Goal: Task Accomplishment & Management: Use online tool/utility

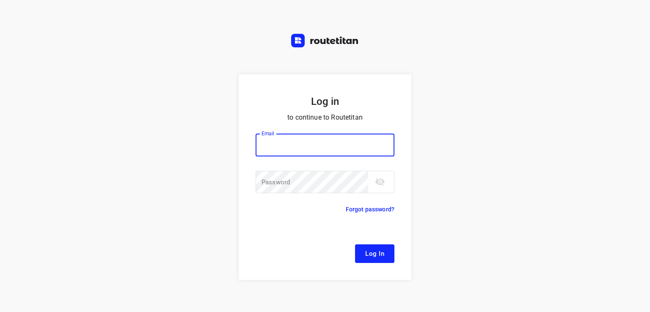
click at [277, 142] on input "email" at bounding box center [324, 145] width 139 height 23
type input "[EMAIL_ADDRESS][DOMAIN_NAME]"
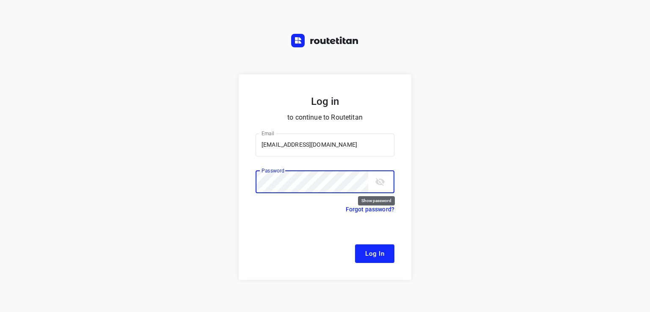
click at [375, 182] on icon "toggle password visibility" at bounding box center [379, 182] width 9 height 8
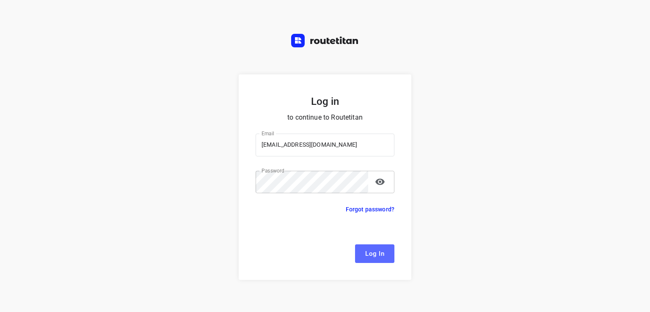
click at [372, 252] on span "Log In" at bounding box center [374, 253] width 19 height 11
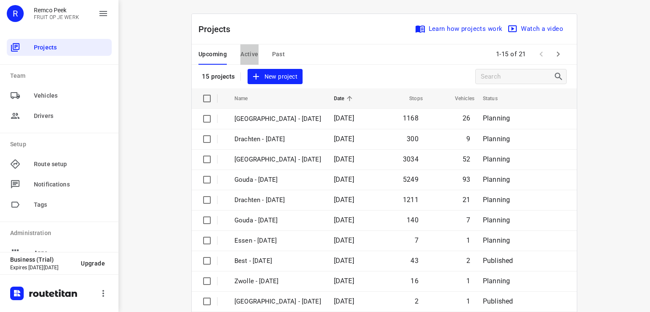
click at [253, 53] on span "Active" at bounding box center [249, 54] width 18 height 11
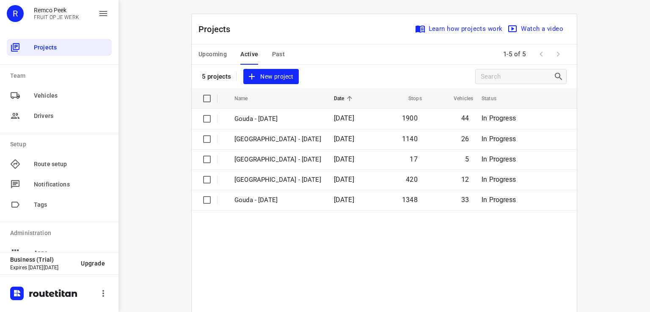
click at [213, 54] on span "Upcoming" at bounding box center [212, 54] width 28 height 11
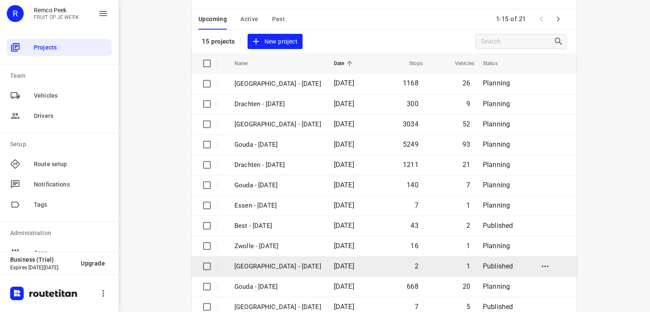
scroll to position [115, 0]
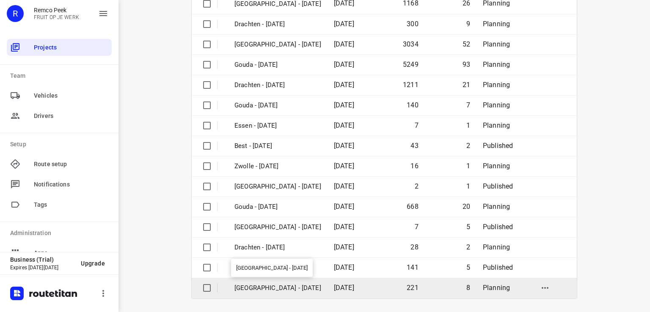
click at [269, 287] on p "[GEOGRAPHIC_DATA] - [DATE]" at bounding box center [277, 288] width 87 height 10
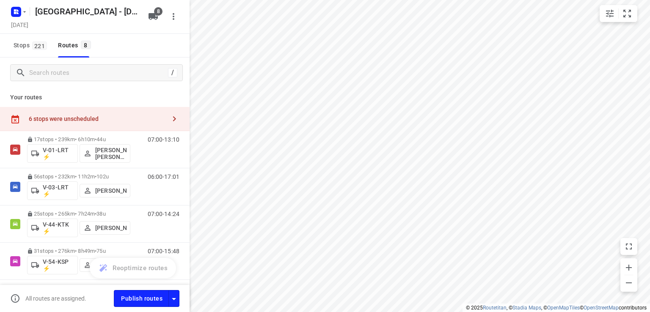
checkbox input "true"
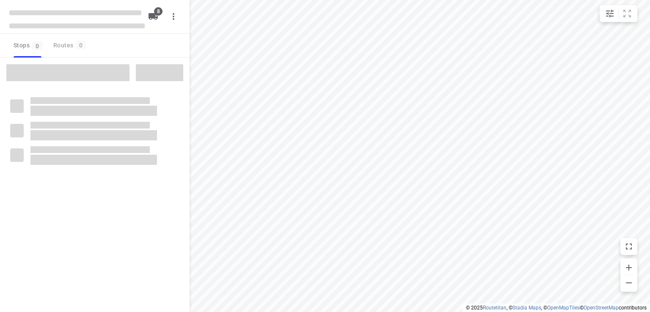
checkbox input "true"
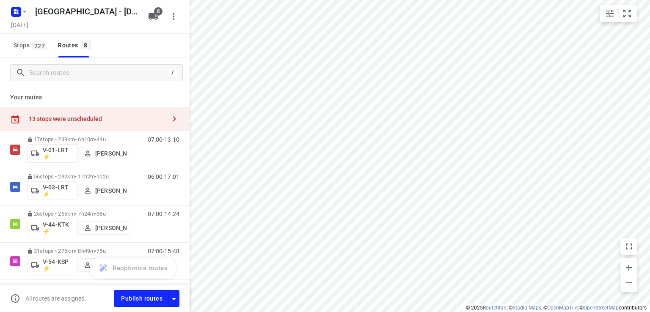
click at [169, 117] on icon "button" at bounding box center [174, 119] width 10 height 10
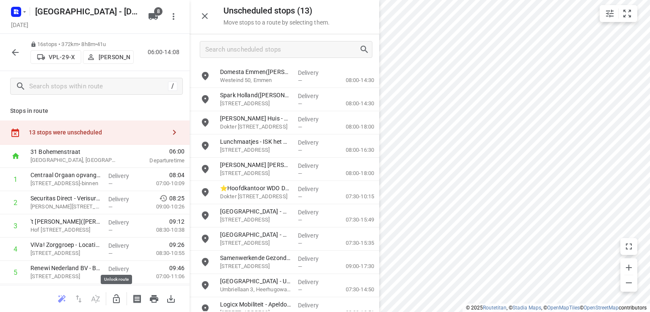
click at [116, 299] on icon "button" at bounding box center [116, 299] width 10 height 10
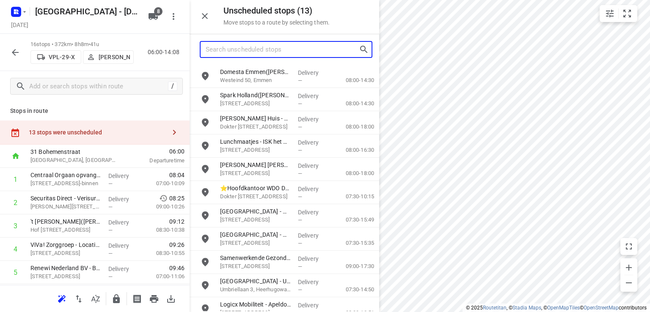
click at [248, 53] on input "Search unscheduled stops" at bounding box center [282, 49] width 153 height 13
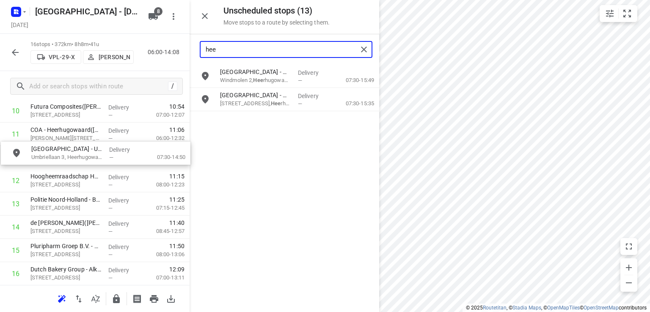
scroll to position [276, 0]
drag, startPoint x: 266, startPoint y: 118, endPoint x: 74, endPoint y: 149, distance: 195.4
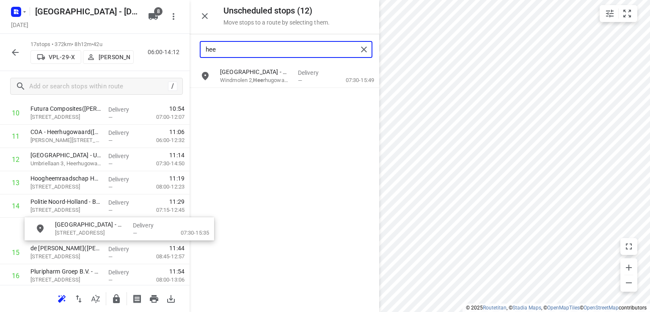
drag, startPoint x: 260, startPoint y: 97, endPoint x: 89, endPoint y: 228, distance: 215.7
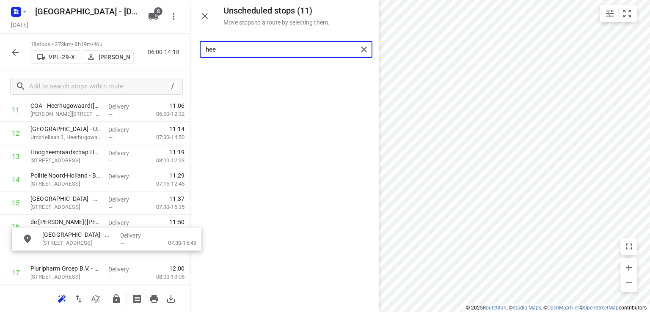
scroll to position [302, 6]
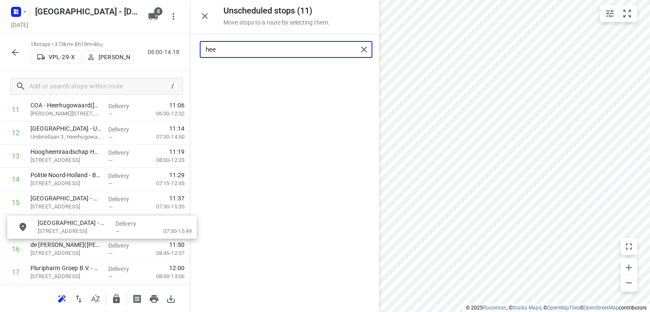
drag, startPoint x: 250, startPoint y: 87, endPoint x: 67, endPoint y: 227, distance: 230.8
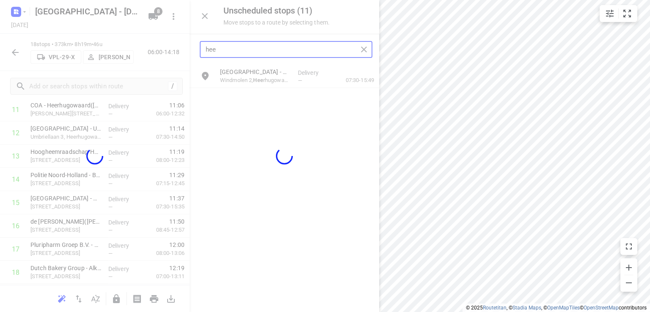
scroll to position [302, 0]
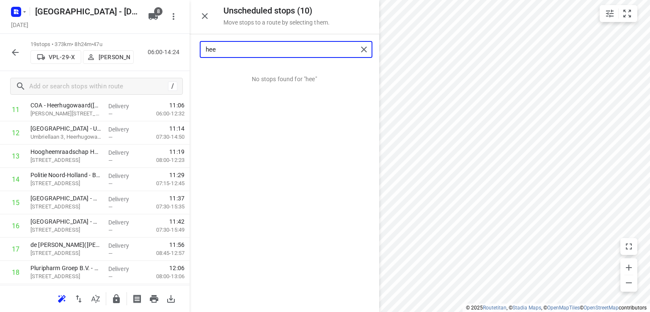
type input "hee"
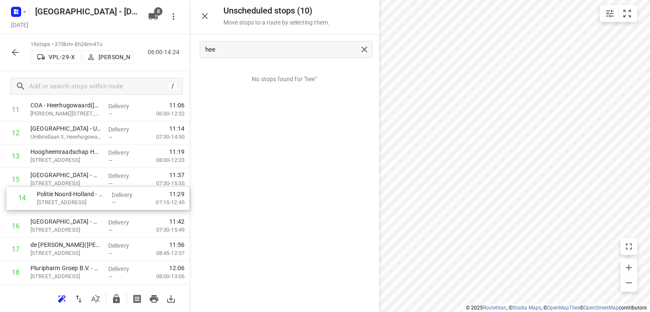
drag, startPoint x: 60, startPoint y: 189, endPoint x: 69, endPoint y: 211, distance: 23.3
click at [69, 211] on div "1 Centraal Orgaan opvang Asielzoekers (COA) - [GEOGRAPHIC_DATA]-Binnen([PERSON_…" at bounding box center [94, 87] width 189 height 442
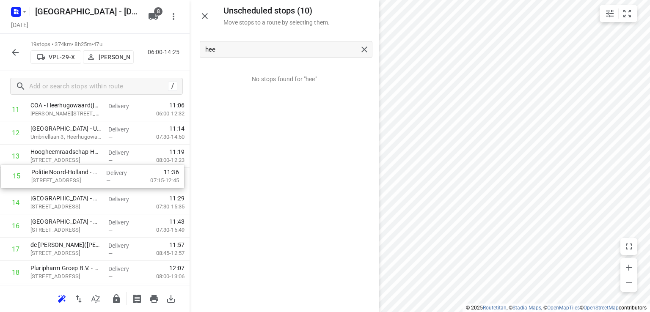
drag, startPoint x: 66, startPoint y: 208, endPoint x: 67, endPoint y: 180, distance: 28.3
click at [67, 180] on div "1 Centraal Orgaan opvang Asielzoekers (COA) - [GEOGRAPHIC_DATA]-Binnen([PERSON_…" at bounding box center [94, 87] width 189 height 442
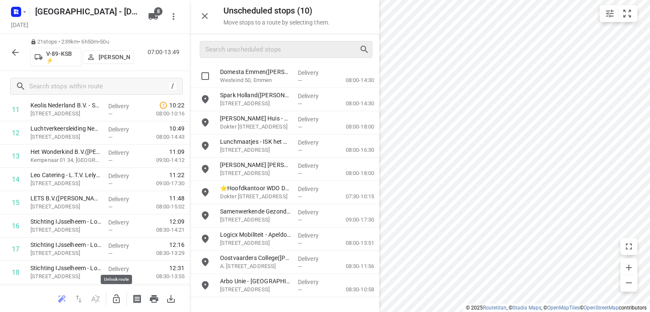
click at [110, 298] on button "button" at bounding box center [116, 299] width 17 height 17
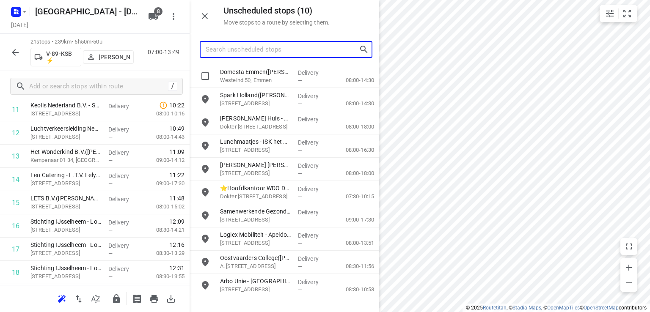
click at [260, 55] on input "Search unscheduled stops" at bounding box center [282, 49] width 153 height 13
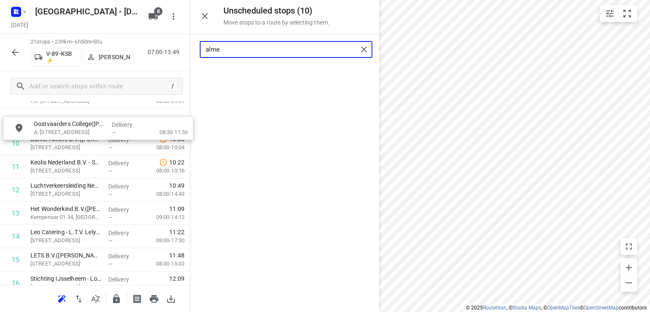
scroll to position [236, 0]
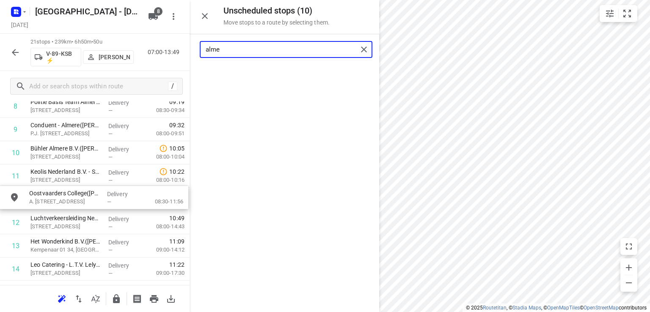
drag, startPoint x: 262, startPoint y: 76, endPoint x: 69, endPoint y: 198, distance: 228.7
type input "alme"
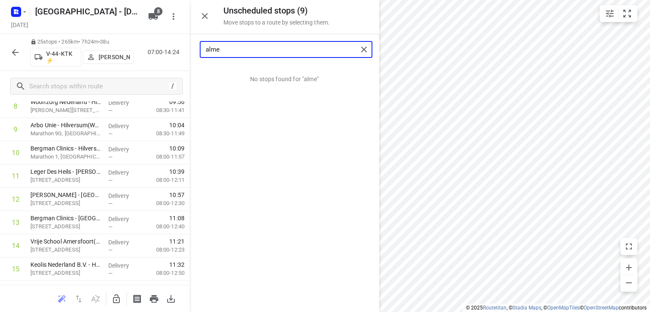
click at [221, 49] on input "alme" at bounding box center [282, 49] width 152 height 13
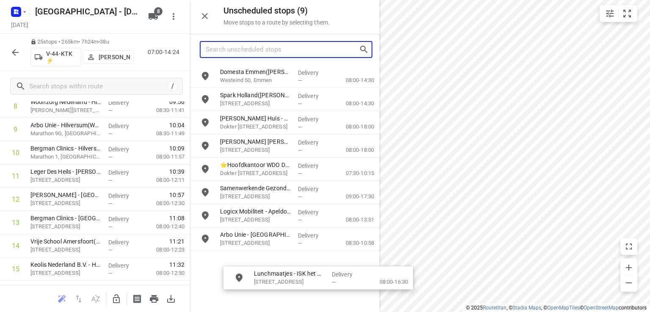
drag, startPoint x: 245, startPoint y: 149, endPoint x: 277, endPoint y: 283, distance: 137.9
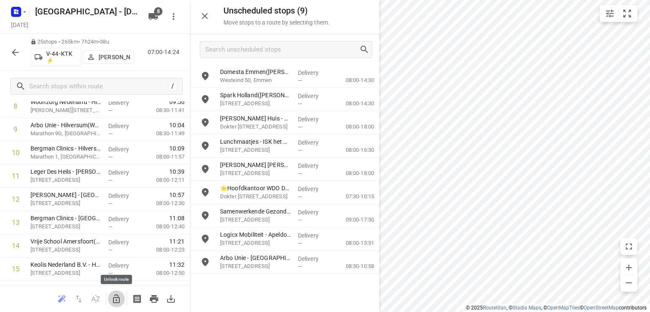
click at [118, 298] on icon "button" at bounding box center [116, 299] width 10 height 10
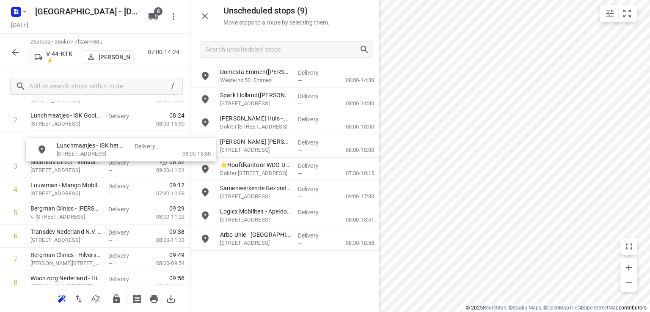
scroll to position [82, 0]
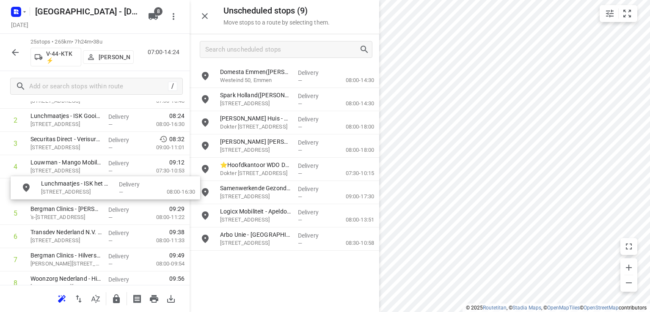
drag, startPoint x: 244, startPoint y: 148, endPoint x: 62, endPoint y: 192, distance: 187.0
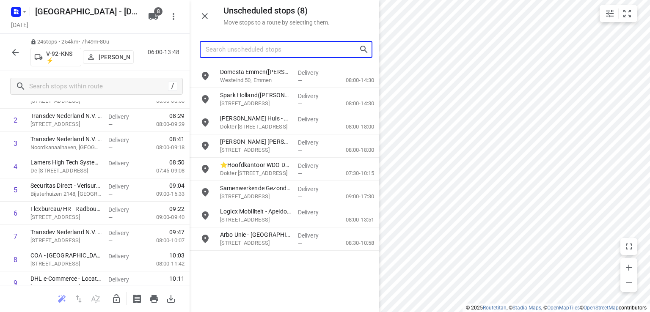
click at [262, 52] on input "Search unscheduled stops" at bounding box center [282, 49] width 153 height 13
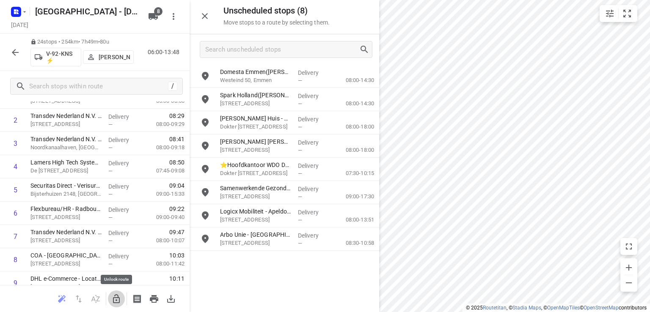
click at [117, 294] on icon "button" at bounding box center [116, 298] width 7 height 9
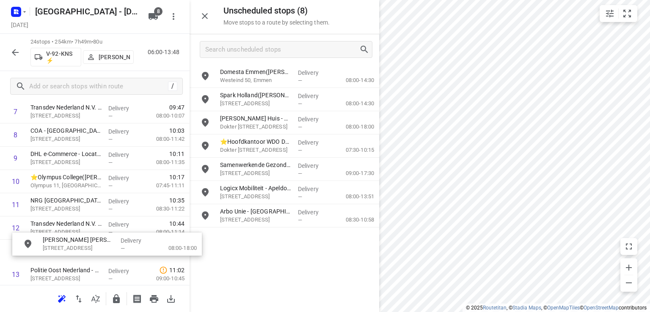
scroll to position [208, 0]
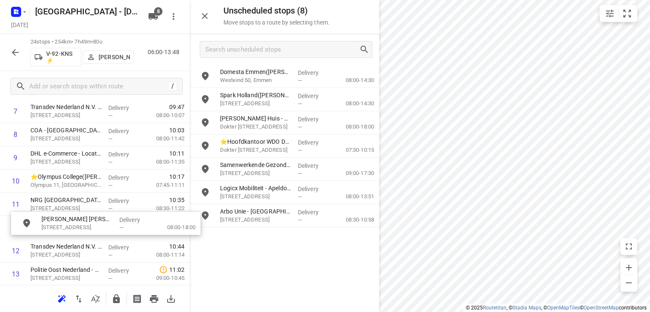
drag, startPoint x: 247, startPoint y: 145, endPoint x: 66, endPoint y: 223, distance: 197.4
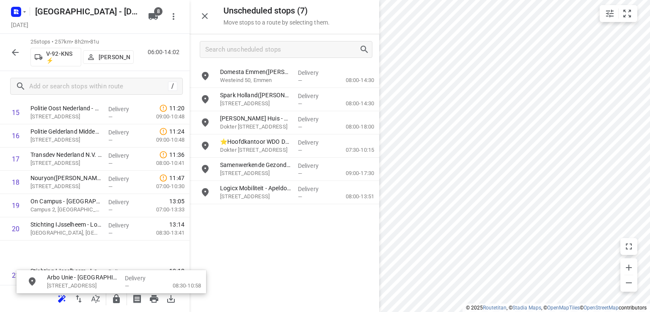
scroll to position [397, 0]
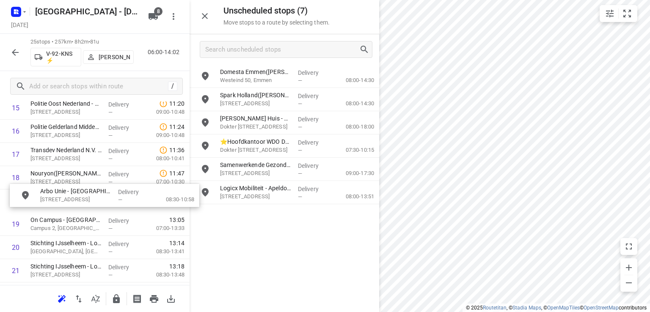
drag, startPoint x: 261, startPoint y: 221, endPoint x: 77, endPoint y: 202, distance: 184.2
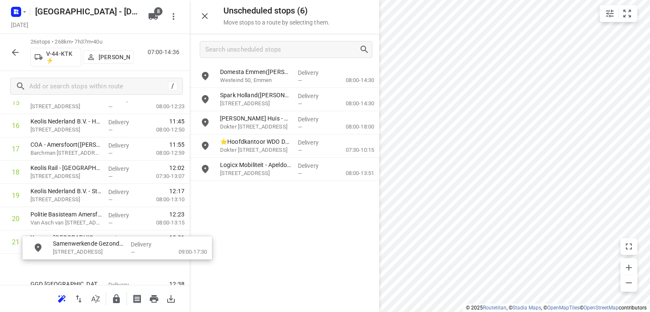
scroll to position [412, 0]
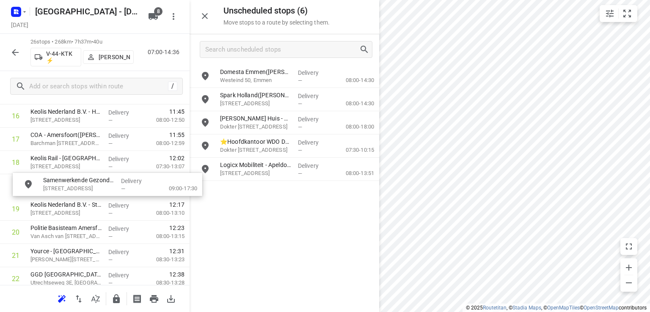
drag, startPoint x: 261, startPoint y: 174, endPoint x: 82, endPoint y: 189, distance: 179.5
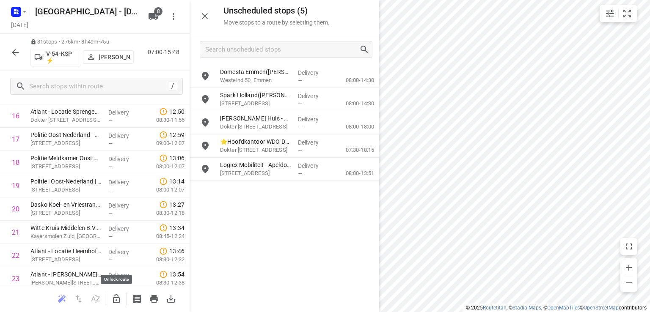
click at [115, 298] on icon "button" at bounding box center [116, 299] width 10 height 10
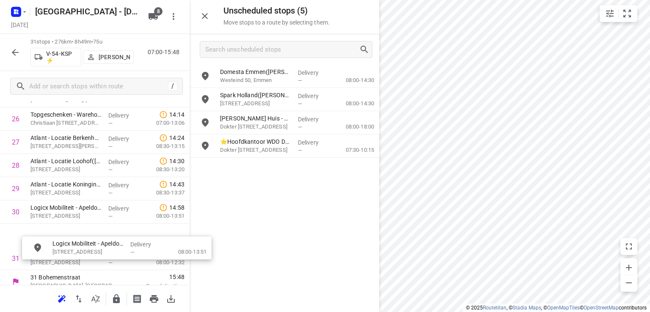
scroll to position [643, 0]
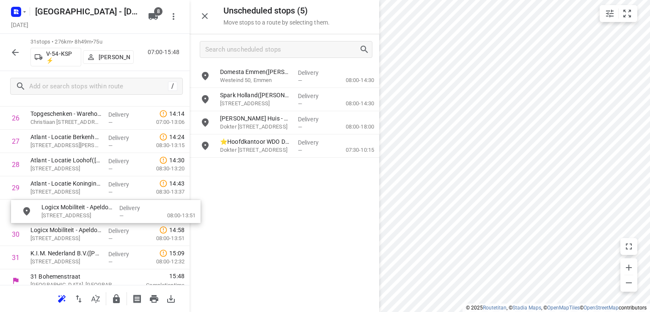
drag, startPoint x: 258, startPoint y: 167, endPoint x: 78, endPoint y: 212, distance: 185.7
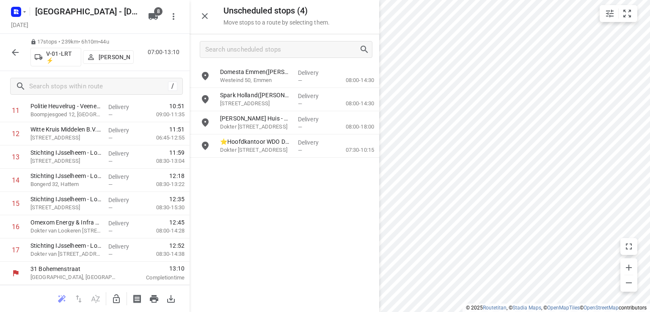
scroll to position [302, 0]
click at [108, 298] on button "button" at bounding box center [116, 299] width 17 height 17
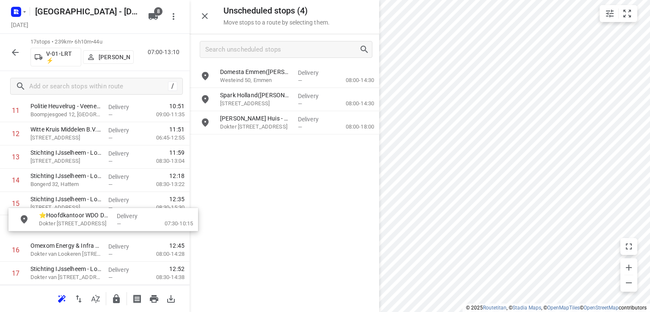
drag, startPoint x: 264, startPoint y: 153, endPoint x: 80, endPoint y: 230, distance: 200.0
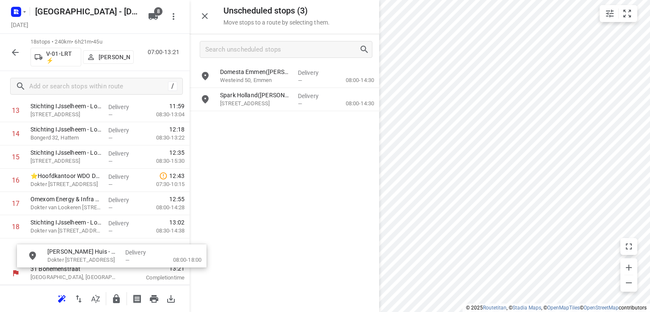
scroll to position [351, 1]
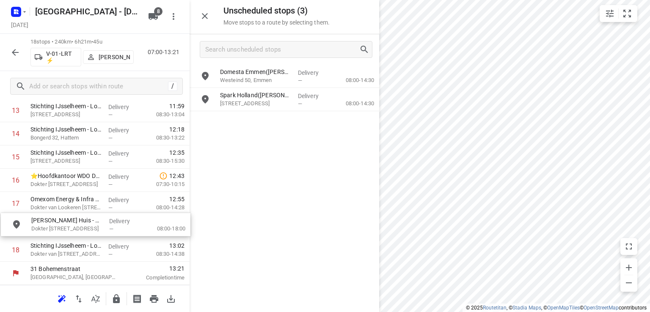
drag, startPoint x: 250, startPoint y: 125, endPoint x: 62, endPoint y: 229, distance: 215.4
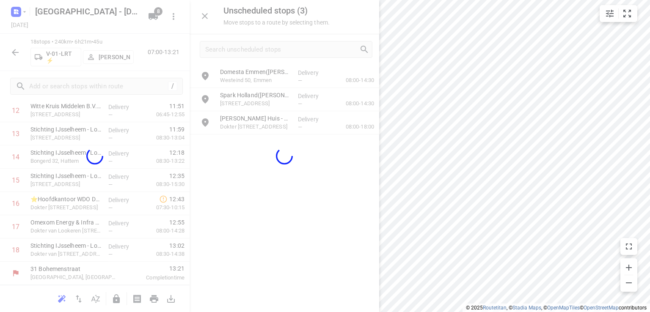
scroll to position [325, 0]
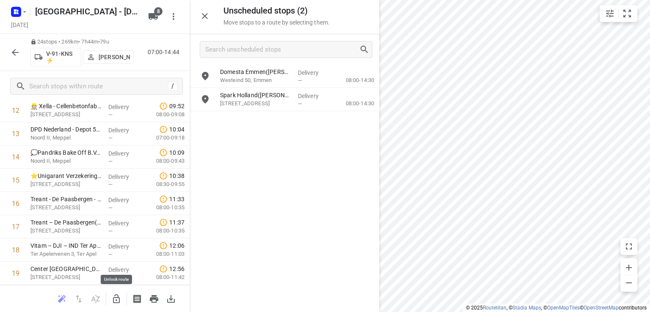
click at [117, 301] on icon "button" at bounding box center [116, 299] width 10 height 10
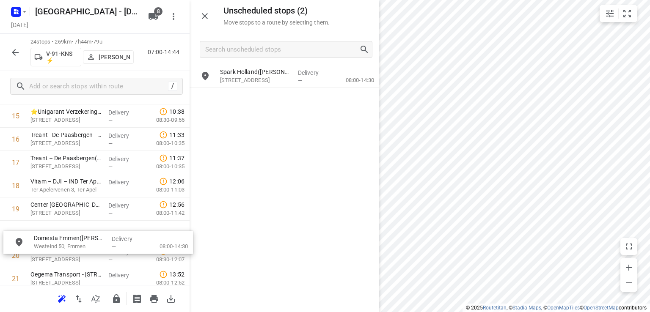
scroll to position [389, 0]
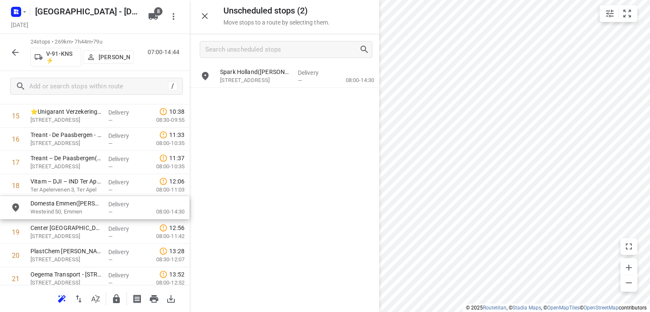
drag, startPoint x: 270, startPoint y: 82, endPoint x: 81, endPoint y: 215, distance: 231.5
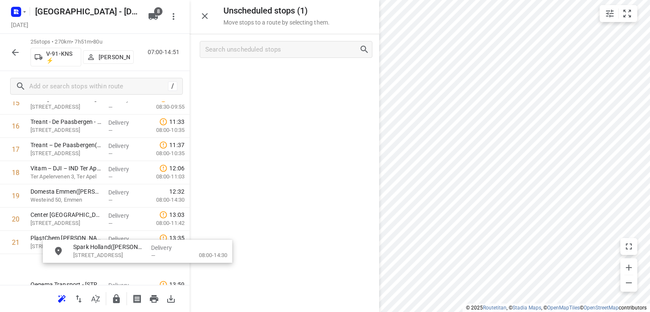
scroll to position [420, 0]
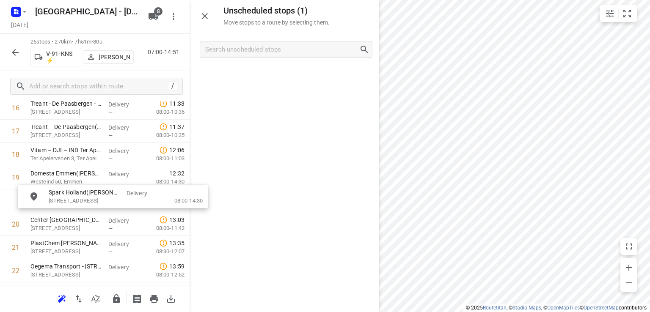
drag, startPoint x: 251, startPoint y: 87, endPoint x: 82, endPoint y: 205, distance: 206.4
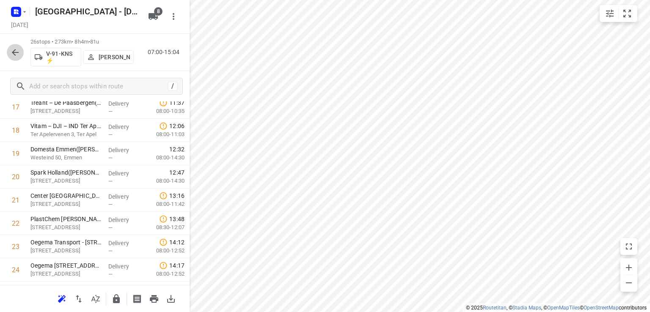
click at [20, 50] on button "button" at bounding box center [15, 52] width 17 height 17
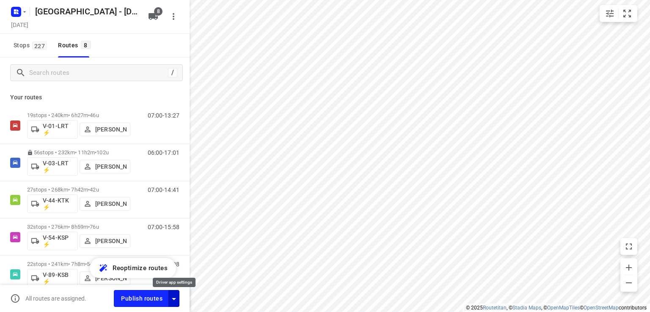
click at [176, 296] on icon "button" at bounding box center [174, 299] width 10 height 10
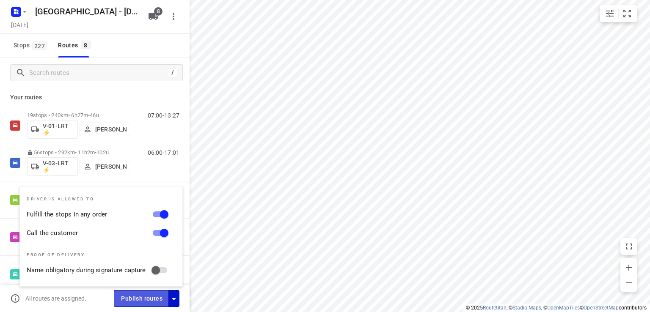
click at [158, 296] on span "Publish routes" at bounding box center [141, 299] width 41 height 11
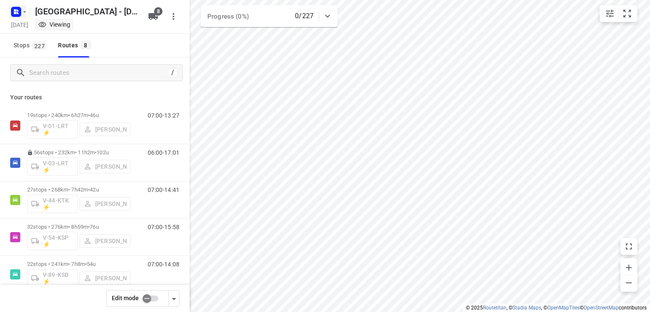
click at [22, 14] on icon "button" at bounding box center [24, 11] width 7 height 7
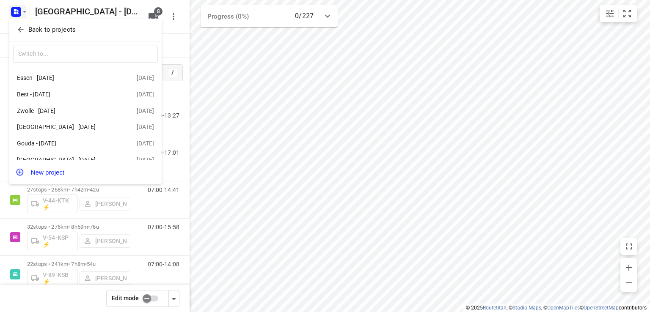
scroll to position [165, 0]
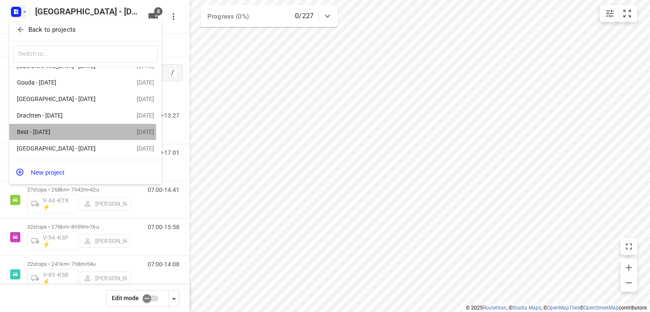
click at [51, 132] on div "Best - [DATE]" at bounding box center [65, 132] width 97 height 7
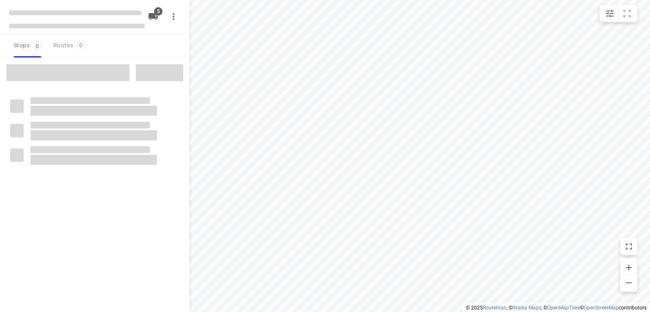
checkbox input "true"
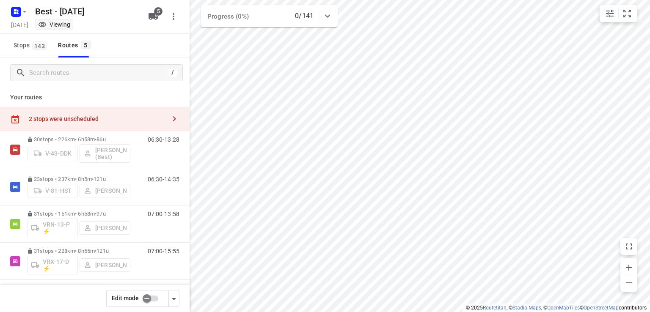
click at [156, 300] on input "checkbox" at bounding box center [147, 299] width 48 height 16
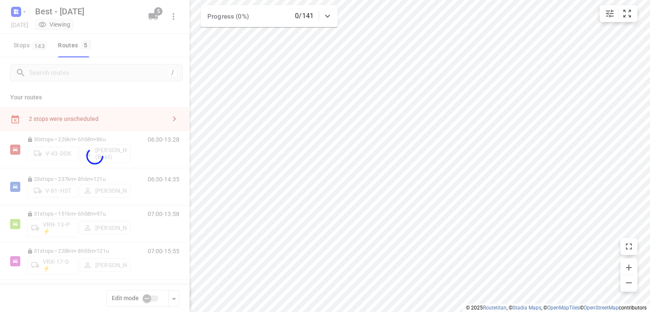
checkbox input "true"
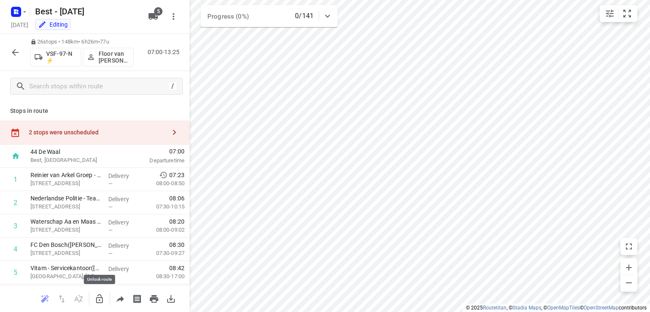
click at [102, 297] on icon "button" at bounding box center [99, 298] width 7 height 9
click at [170, 129] on icon "button" at bounding box center [174, 132] width 10 height 10
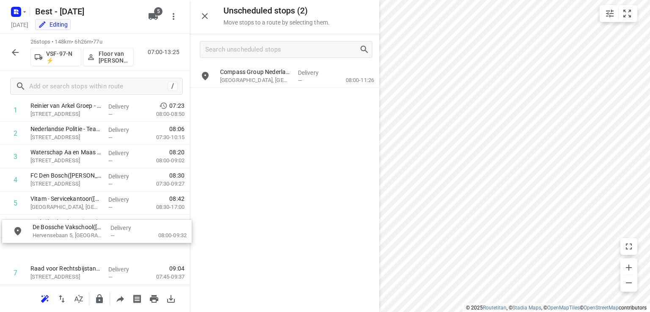
scroll to position [76, 0]
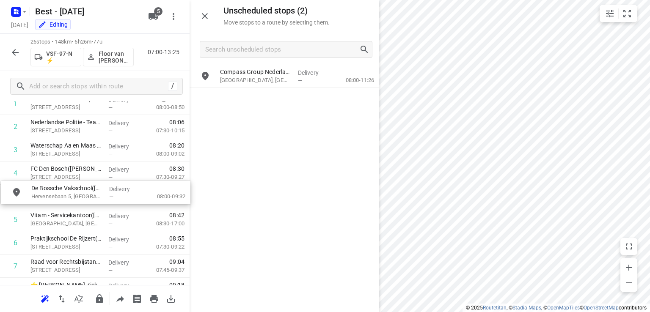
drag, startPoint x: 274, startPoint y: 79, endPoint x: 83, endPoint y: 195, distance: 224.1
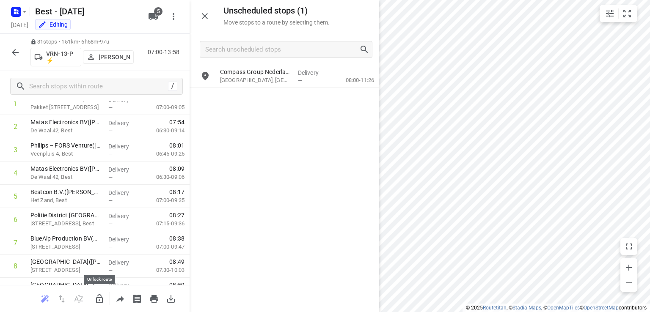
click at [99, 301] on icon "button" at bounding box center [99, 299] width 10 height 10
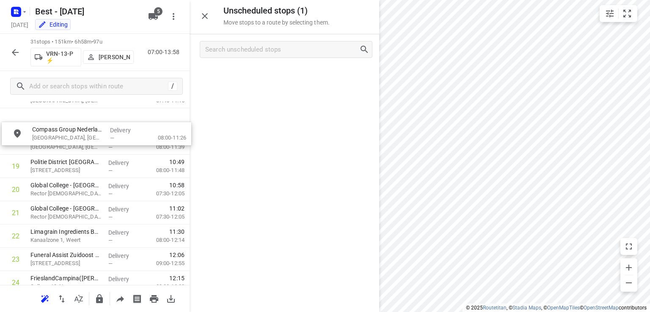
scroll to position [436, 5]
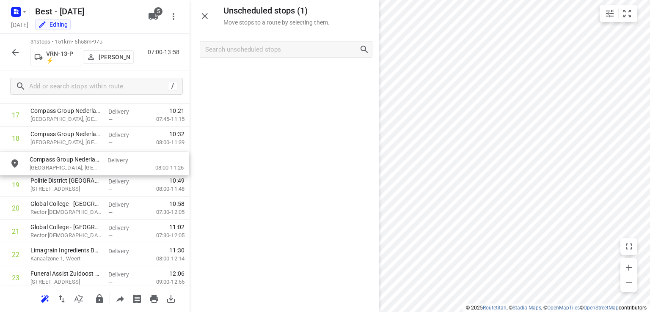
drag, startPoint x: 257, startPoint y: 77, endPoint x: 65, endPoint y: 166, distance: 211.9
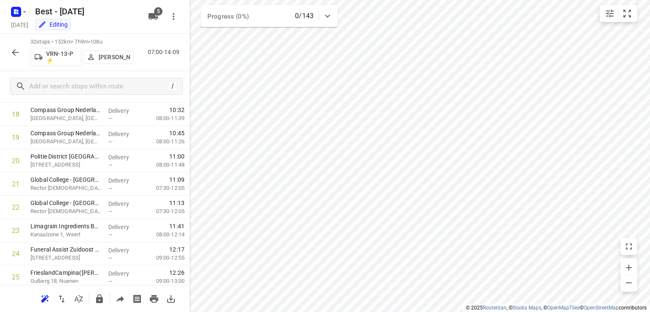
click at [16, 54] on icon "button" at bounding box center [15, 52] width 10 height 10
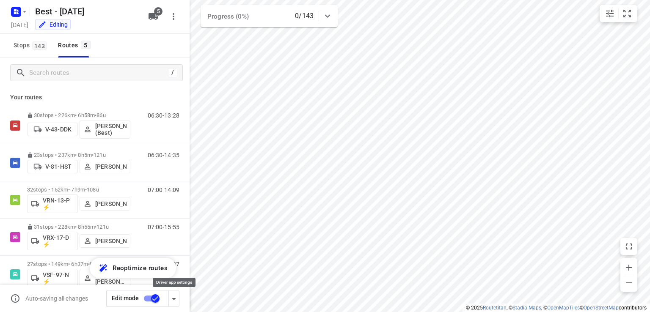
click at [177, 298] on icon "button" at bounding box center [174, 299] width 10 height 10
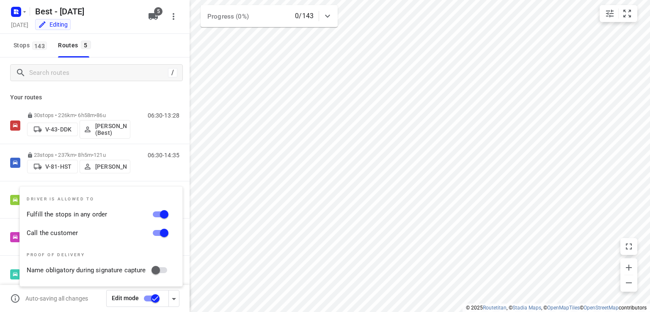
click at [149, 93] on p "Your routes" at bounding box center [94, 97] width 169 height 9
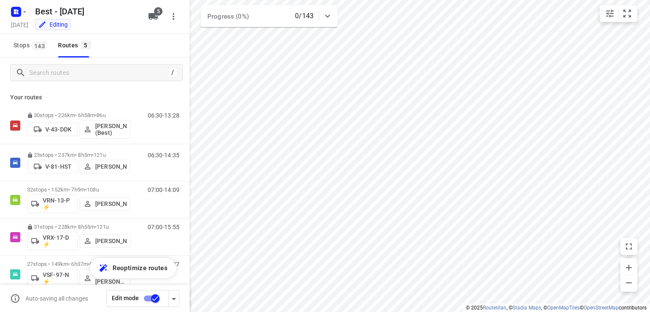
click at [147, 299] on input "checkbox" at bounding box center [155, 299] width 48 height 16
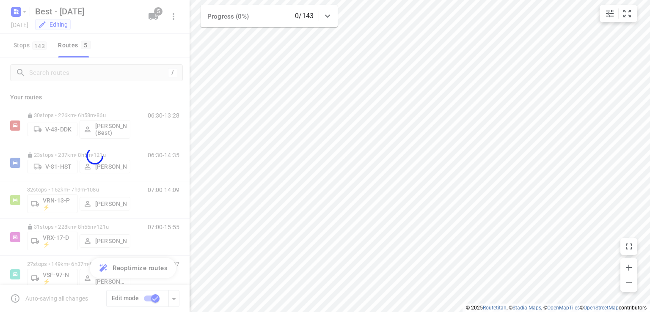
checkbox input "false"
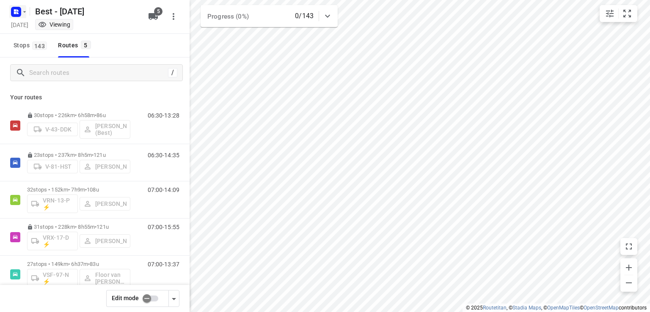
click at [22, 10] on icon "button" at bounding box center [24, 11] width 7 height 7
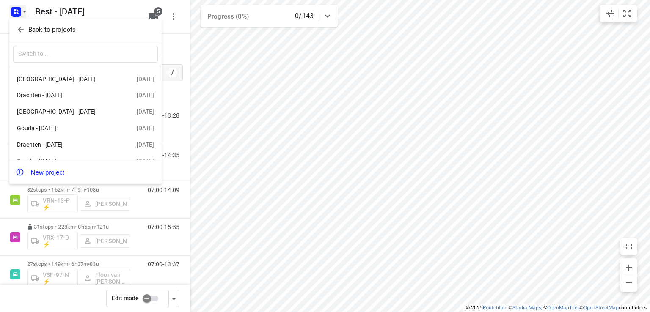
scroll to position [165, 0]
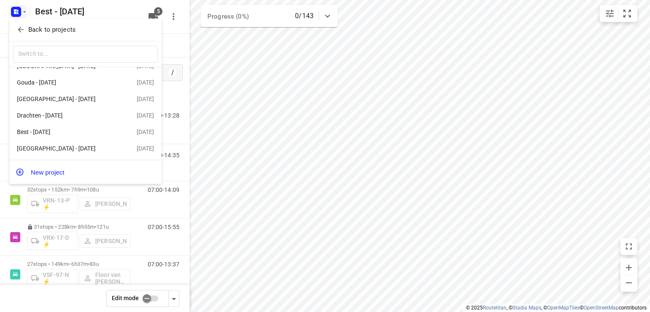
click at [57, 80] on div "Gouda - [DATE]" at bounding box center [65, 82] width 97 height 7
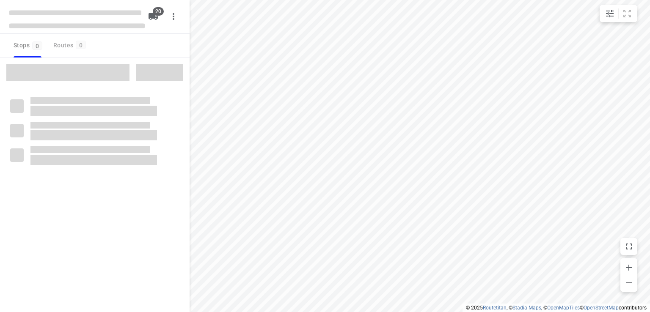
checkbox input "true"
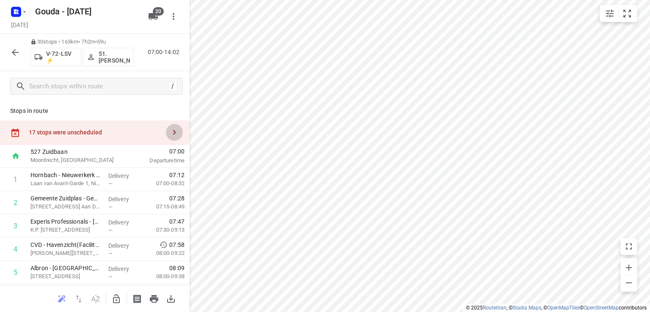
click at [173, 133] on icon "button" at bounding box center [174, 132] width 10 height 10
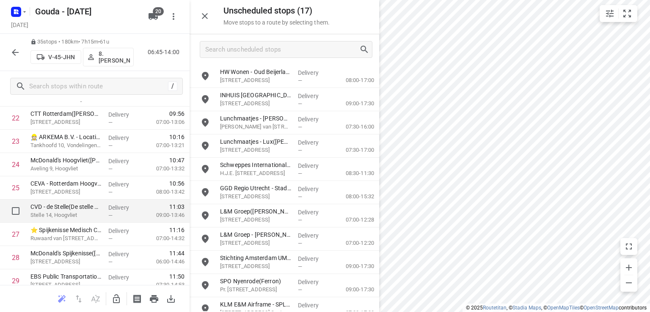
scroll to position [507, 0]
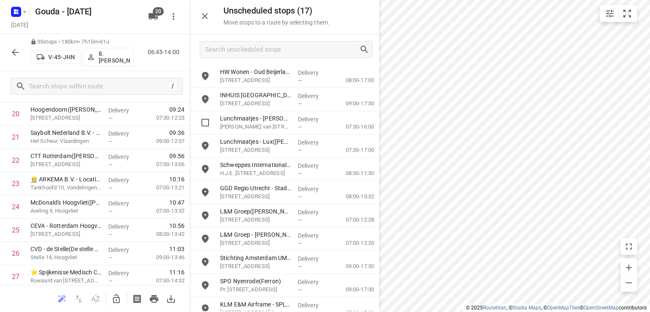
click at [11, 54] on icon "button" at bounding box center [15, 52] width 10 height 10
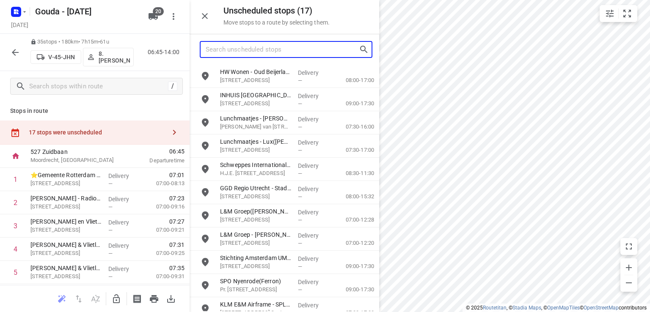
click at [302, 55] on input "Search unscheduled stops" at bounding box center [282, 49] width 153 height 13
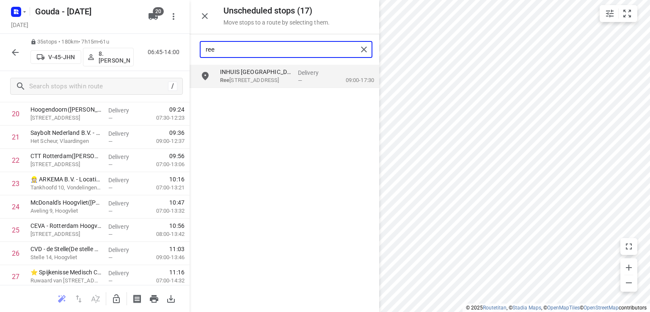
type input "ree"
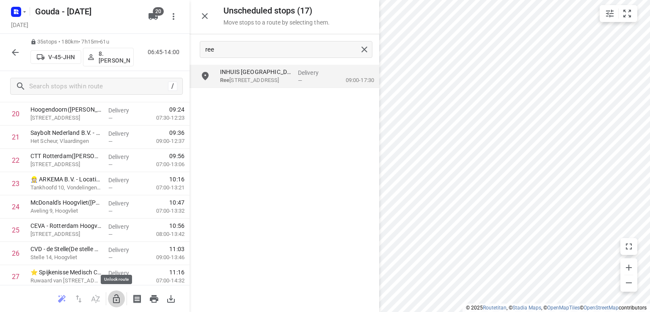
click at [112, 294] on button "button" at bounding box center [116, 299] width 17 height 17
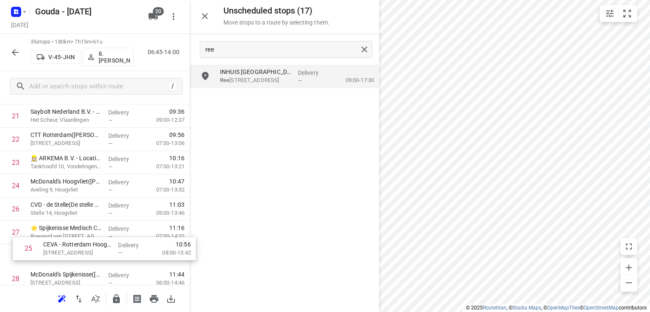
scroll to position [532, 0]
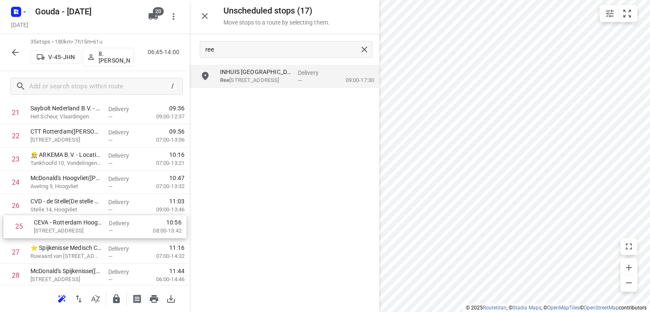
drag, startPoint x: 55, startPoint y: 229, endPoint x: 61, endPoint y: 227, distance: 6.3
click at [61, 227] on div "1 ⭐Gemeente [GEOGRAPHIC_DATA] - [GEOGRAPHIC_DATA] Inclusief - [GEOGRAPHIC_DATA]…" at bounding box center [94, 43] width 189 height 814
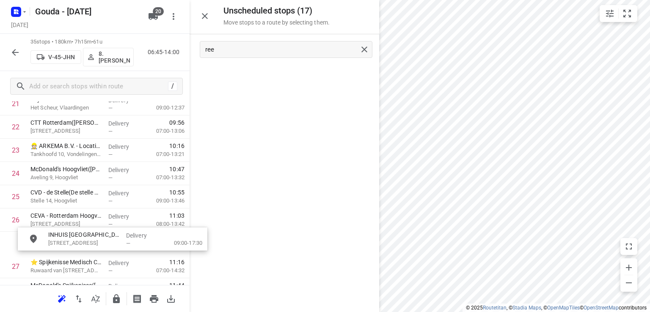
scroll to position [541, 0]
drag, startPoint x: 239, startPoint y: 81, endPoint x: 67, endPoint y: 245, distance: 238.1
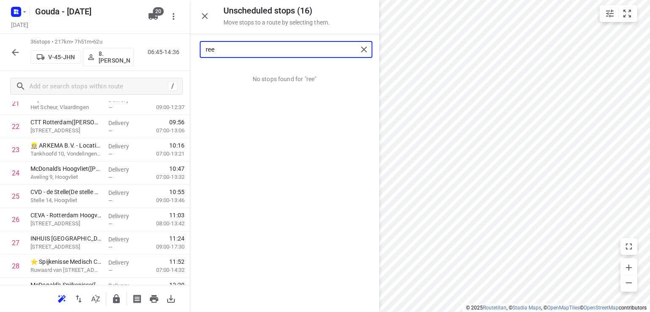
click at [235, 49] on input "ree" at bounding box center [282, 49] width 152 height 13
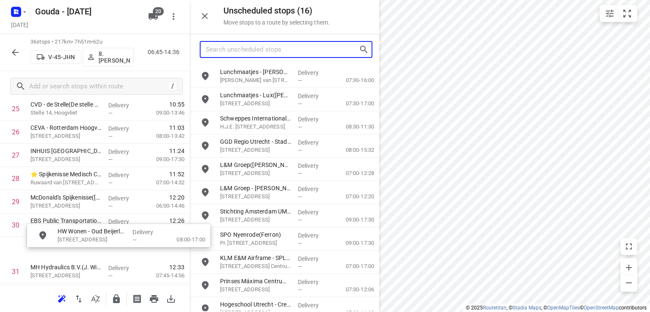
scroll to position [641, 0]
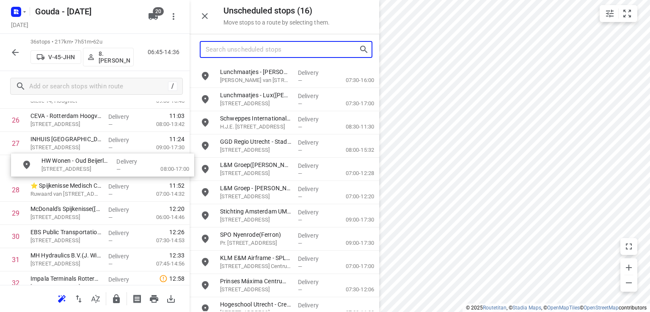
drag, startPoint x: 249, startPoint y: 74, endPoint x: 72, endPoint y: 166, distance: 198.6
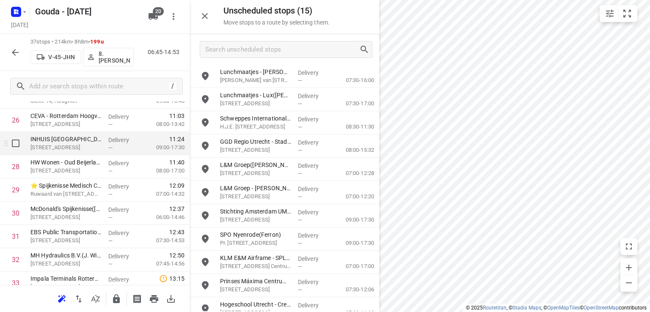
click at [73, 147] on p "[STREET_ADDRESS]" at bounding box center [65, 147] width 71 height 8
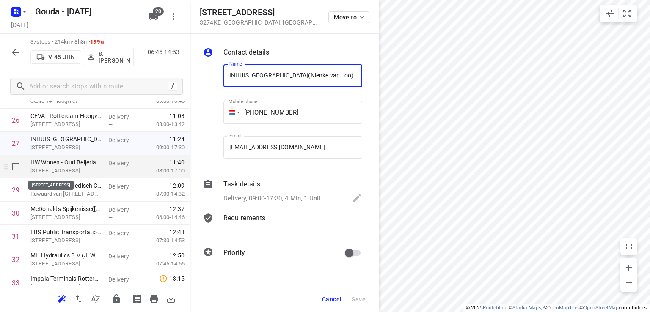
click at [66, 171] on p "[STREET_ADDRESS]" at bounding box center [65, 171] width 71 height 8
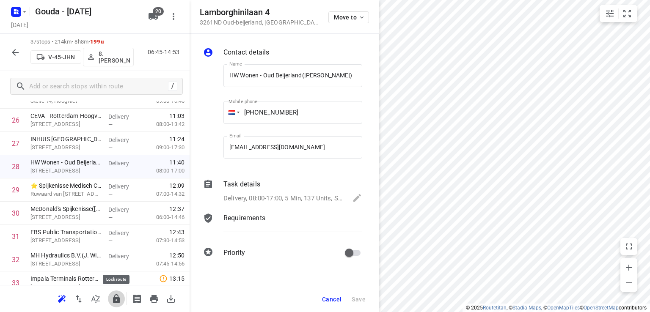
click at [115, 295] on icon "button" at bounding box center [116, 299] width 10 height 10
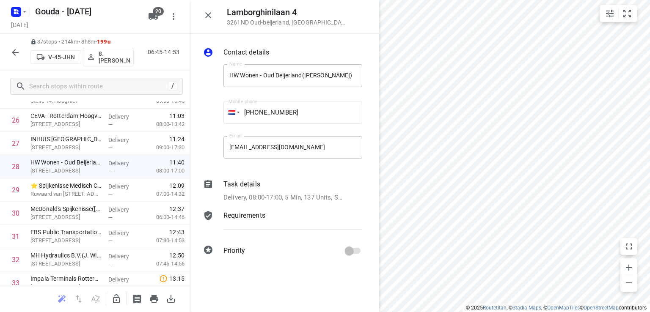
click at [17, 55] on icon "button" at bounding box center [15, 52] width 10 height 10
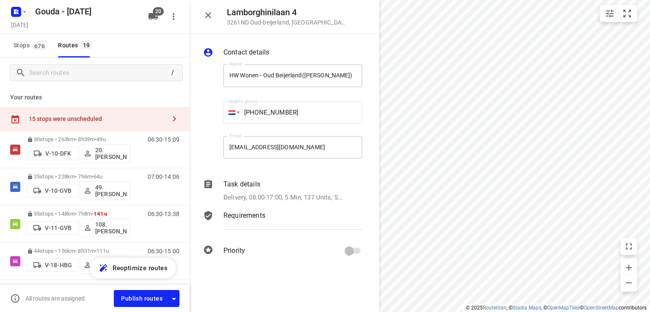
click at [209, 16] on icon "button" at bounding box center [208, 15] width 6 height 6
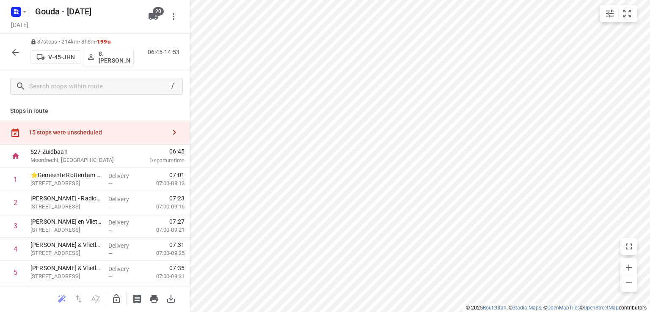
click at [169, 129] on icon "button" at bounding box center [174, 132] width 10 height 10
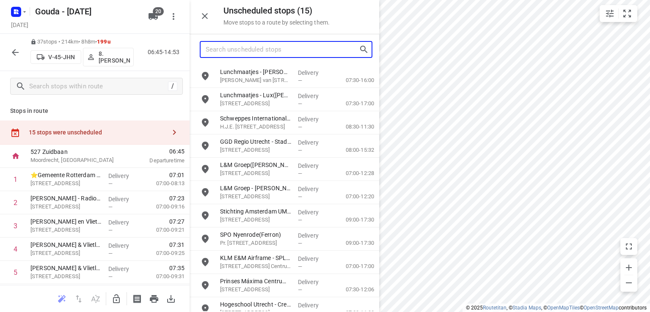
click at [225, 49] on input "Search unscheduled stops" at bounding box center [282, 49] width 153 height 13
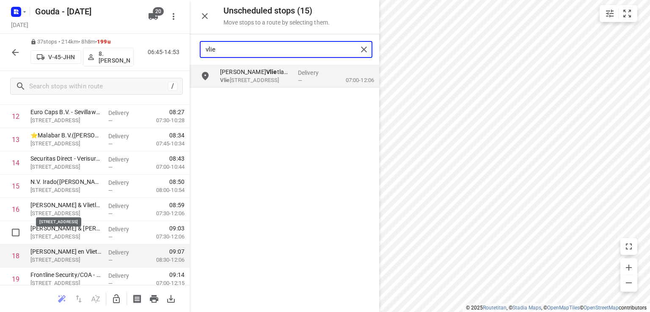
scroll to position [381, 0]
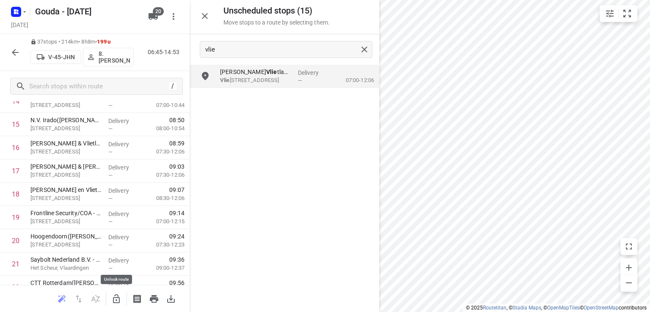
click at [117, 298] on icon "button" at bounding box center [116, 299] width 10 height 10
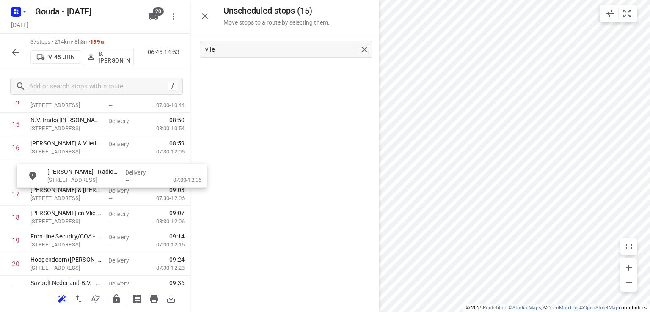
drag, startPoint x: 249, startPoint y: 79, endPoint x: 76, endPoint y: 181, distance: 201.2
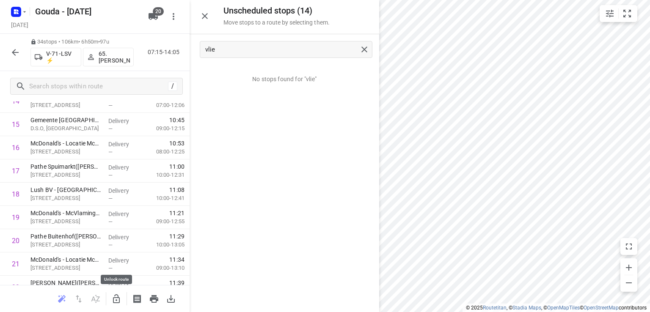
click at [117, 296] on icon "button" at bounding box center [116, 299] width 10 height 10
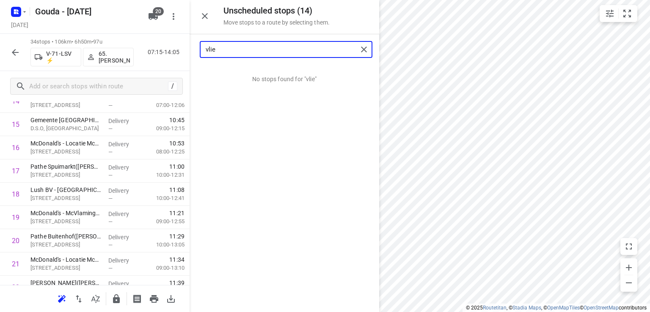
click at [270, 44] on input "vlie" at bounding box center [282, 49] width 152 height 13
click at [269, 44] on input "vlie" at bounding box center [282, 49] width 152 height 13
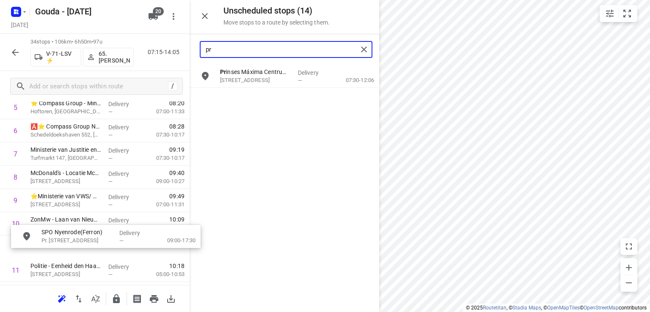
scroll to position [167, 0]
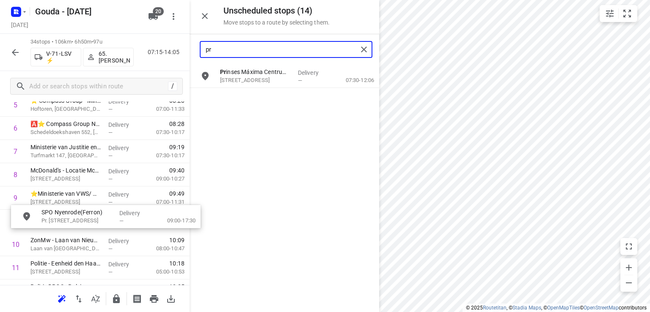
drag, startPoint x: 237, startPoint y: 71, endPoint x: 59, endPoint y: 214, distance: 228.0
type input "pr"
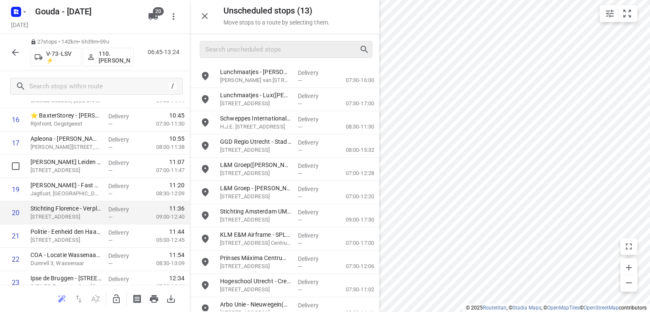
scroll to position [421, 0]
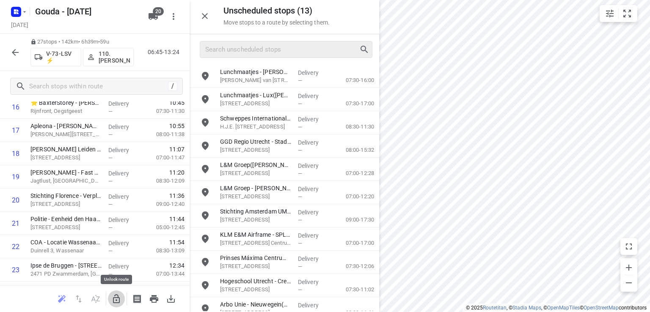
click at [119, 298] on icon "button" at bounding box center [116, 298] width 7 height 9
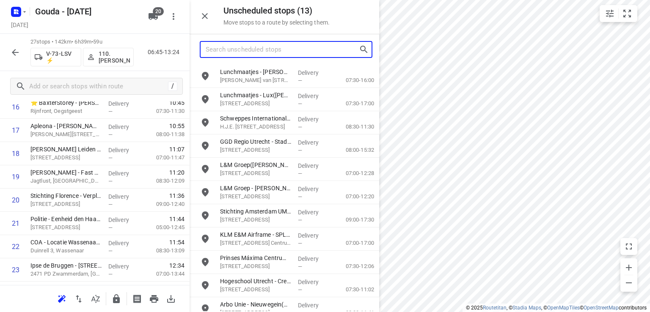
click at [258, 50] on input "Search unscheduled stops" at bounding box center [282, 49] width 153 height 13
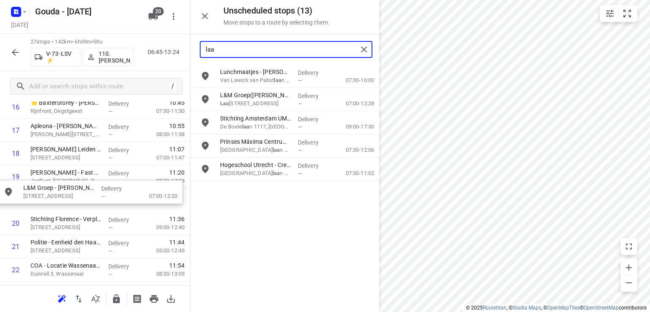
drag, startPoint x: 265, startPoint y: 125, endPoint x: 66, endPoint y: 195, distance: 211.1
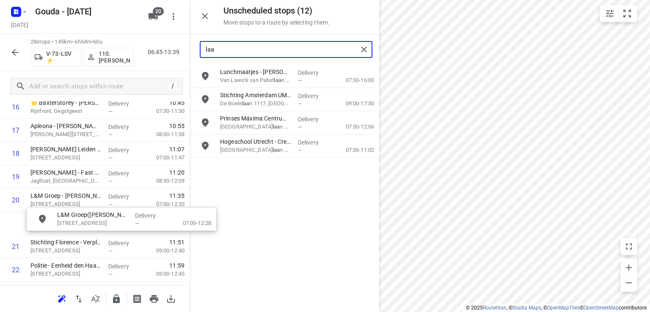
drag, startPoint x: 244, startPoint y: 103, endPoint x: 76, endPoint y: 228, distance: 209.5
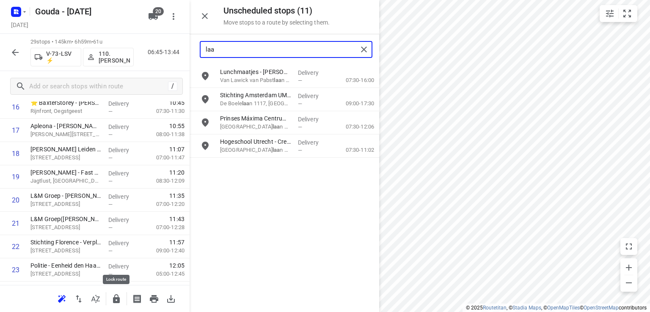
type input "laa"
click at [112, 297] on icon "button" at bounding box center [116, 299] width 10 height 10
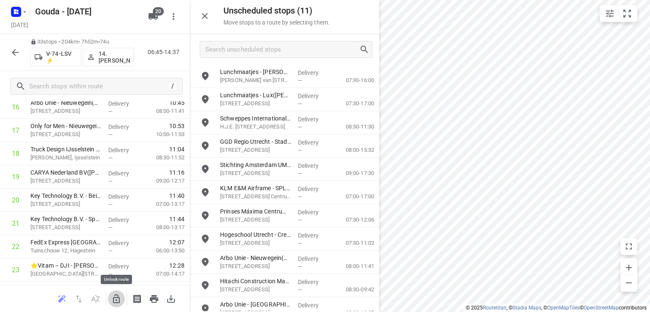
click at [117, 296] on icon "button" at bounding box center [116, 299] width 10 height 10
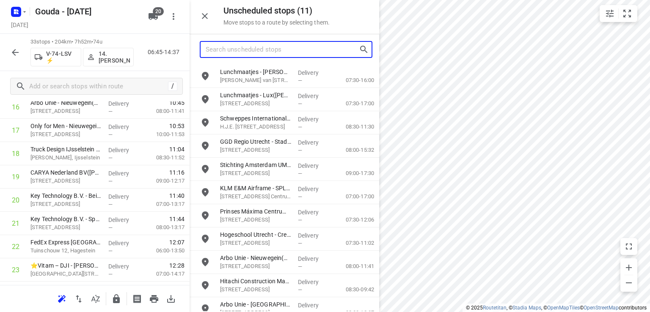
click at [255, 53] on input "Search unscheduled stops" at bounding box center [282, 49] width 153 height 13
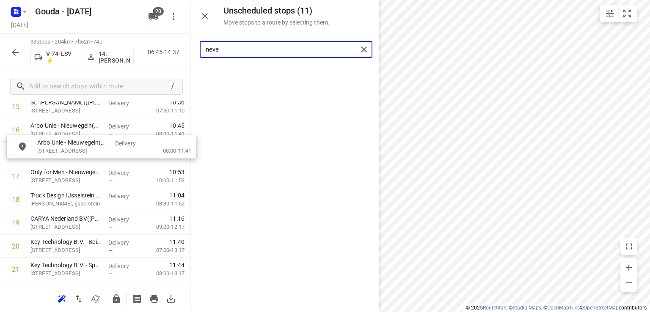
scroll to position [395, 0]
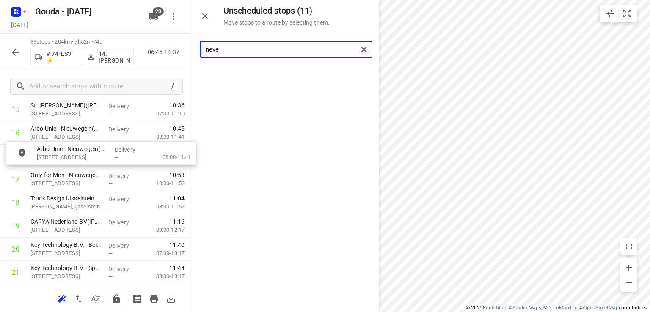
drag, startPoint x: 253, startPoint y: 77, endPoint x: 67, endPoint y: 156, distance: 202.4
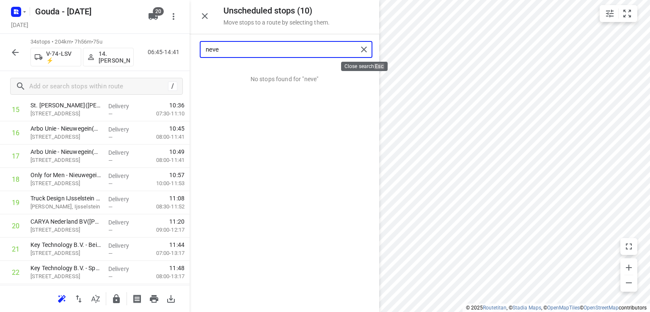
type input "neve"
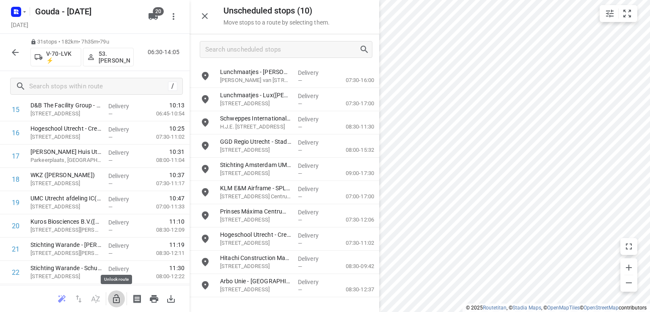
click at [118, 294] on icon "button" at bounding box center [116, 299] width 10 height 10
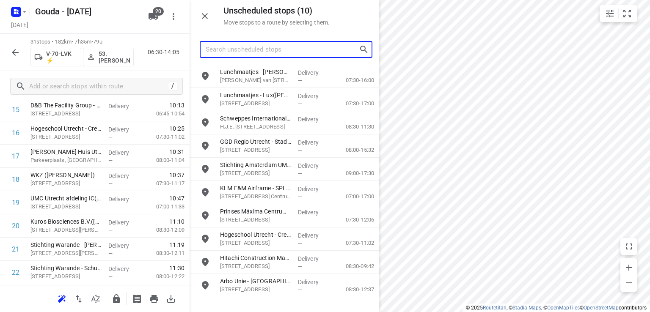
click at [290, 47] on input "Search unscheduled stops" at bounding box center [282, 49] width 153 height 13
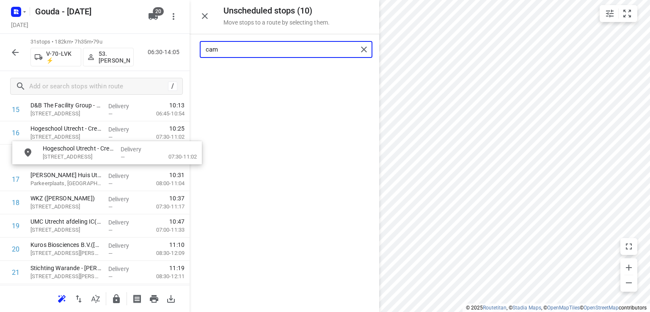
drag, startPoint x: 255, startPoint y: 78, endPoint x: 76, endPoint y: 155, distance: 195.3
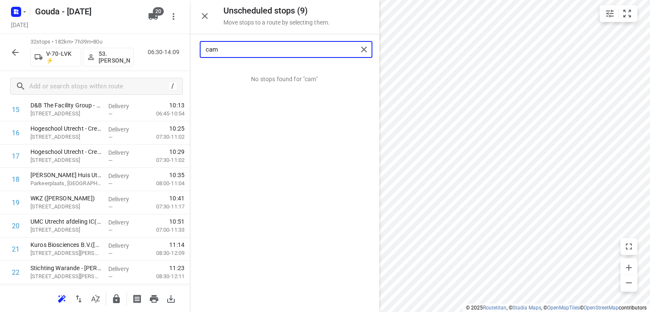
click at [222, 44] on input "cam" at bounding box center [282, 49] width 152 height 13
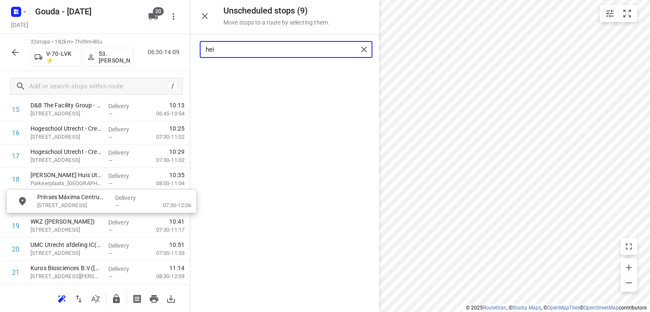
drag, startPoint x: 232, startPoint y: 77, endPoint x: 48, endPoint y: 205, distance: 224.4
type input "hei"
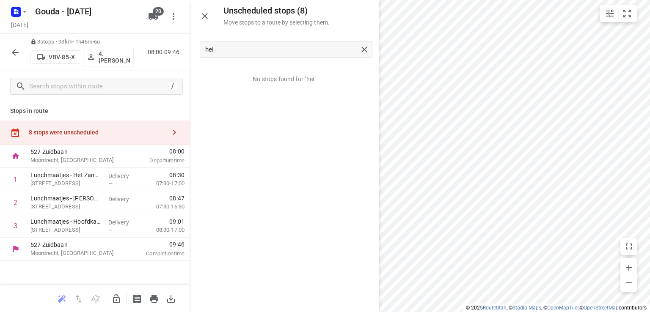
scroll to position [0, 0]
click at [118, 295] on icon "button" at bounding box center [116, 298] width 7 height 9
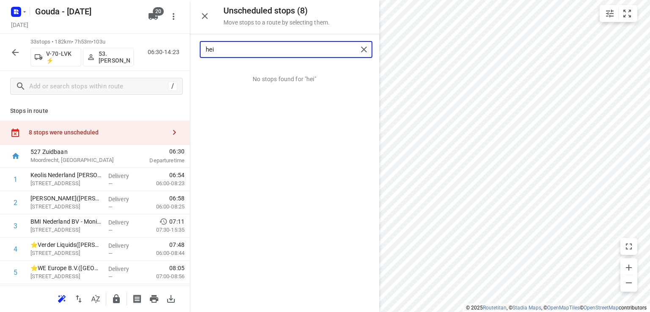
click at [307, 48] on input "hei" at bounding box center [282, 49] width 152 height 13
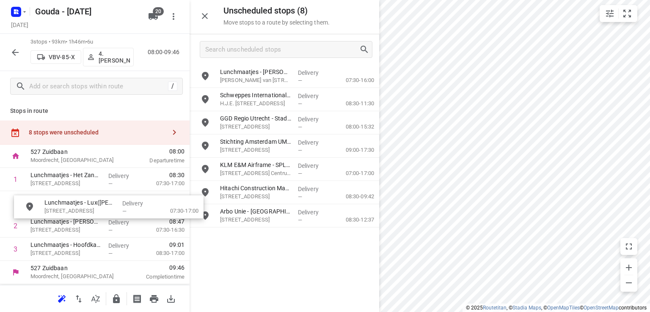
drag, startPoint x: 261, startPoint y: 100, endPoint x: 83, endPoint y: 209, distance: 208.2
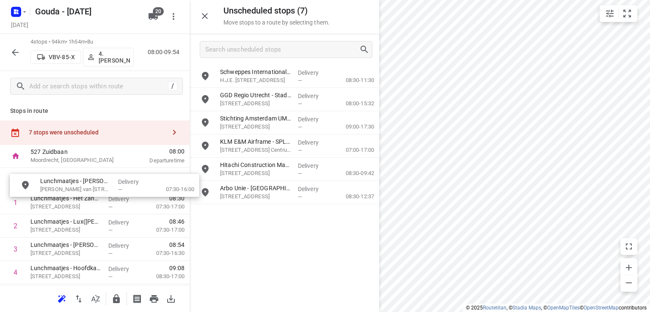
drag, startPoint x: 263, startPoint y: 77, endPoint x: 81, endPoint y: 187, distance: 212.5
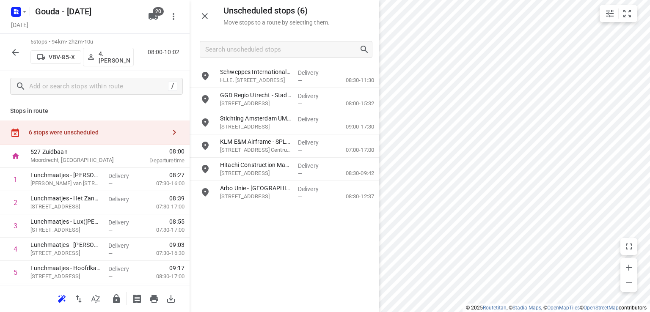
click at [11, 54] on icon "button" at bounding box center [15, 52] width 10 height 10
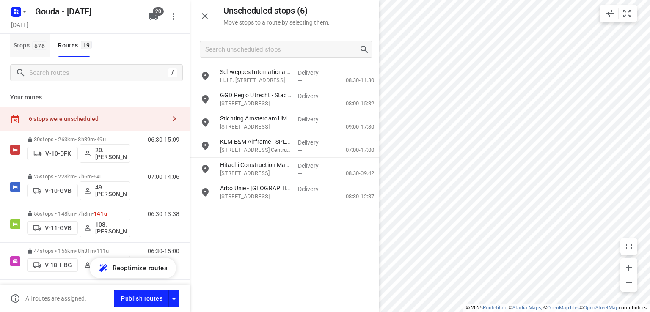
click at [39, 51] on button "Stops 676" at bounding box center [29, 46] width 39 height 24
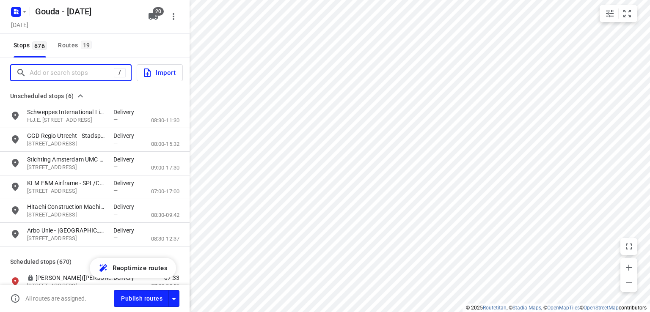
click at [59, 74] on input "Add or search stops" at bounding box center [72, 72] width 84 height 13
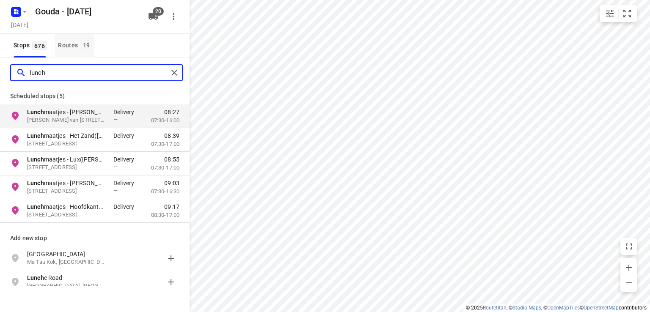
type input "lunch"
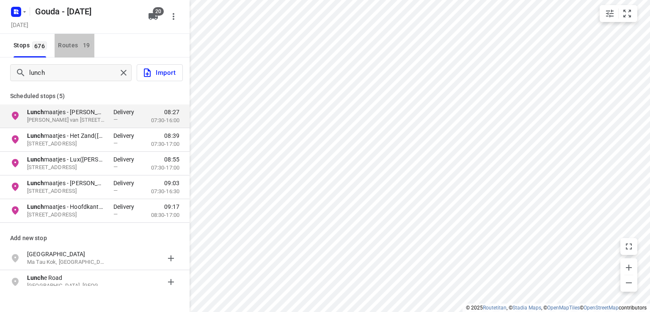
click at [64, 43] on div "Routes 19" at bounding box center [76, 45] width 36 height 11
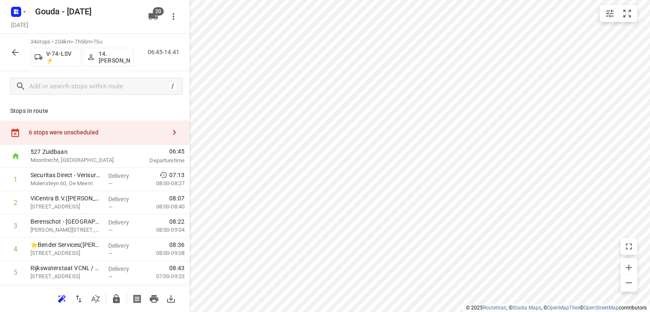
click at [171, 129] on icon "button" at bounding box center [174, 132] width 10 height 10
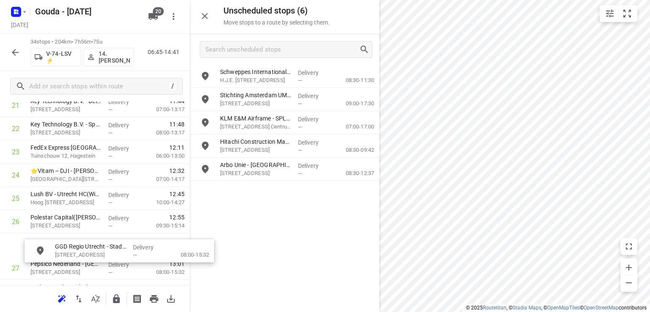
scroll to position [540, 6]
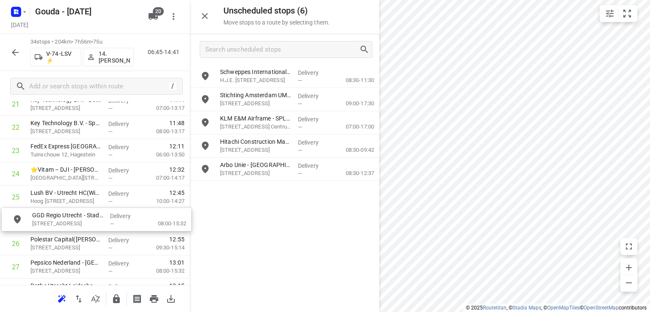
drag, startPoint x: 264, startPoint y: 104, endPoint x: 74, endPoint y: 225, distance: 225.4
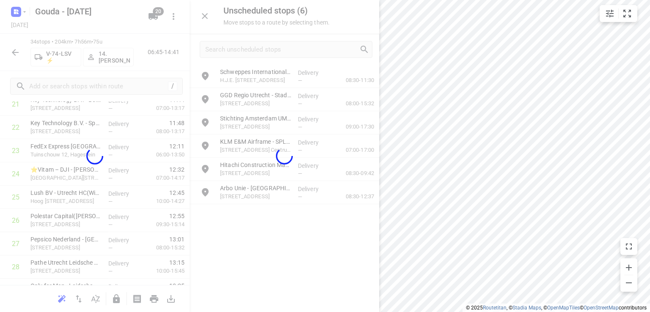
scroll to position [540, 0]
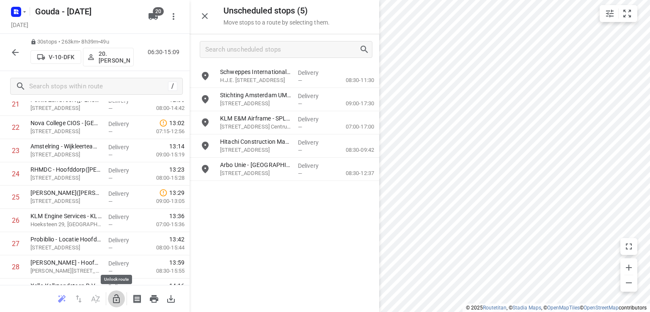
click at [115, 299] on icon "button" at bounding box center [116, 299] width 10 height 10
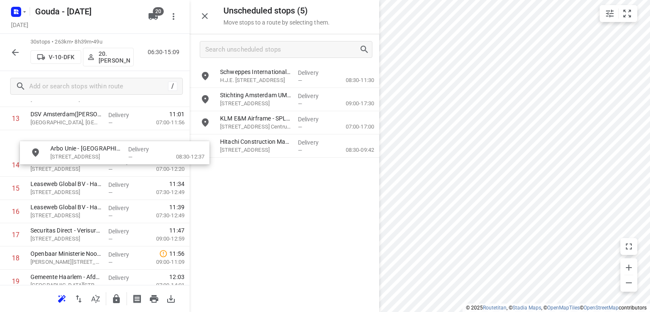
scroll to position [340, 0]
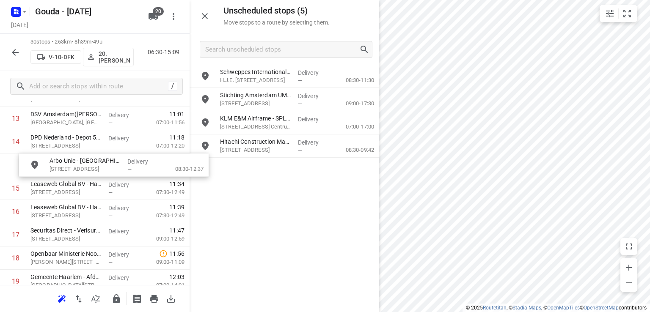
drag, startPoint x: 262, startPoint y: 170, endPoint x: 88, endPoint y: 167, distance: 174.3
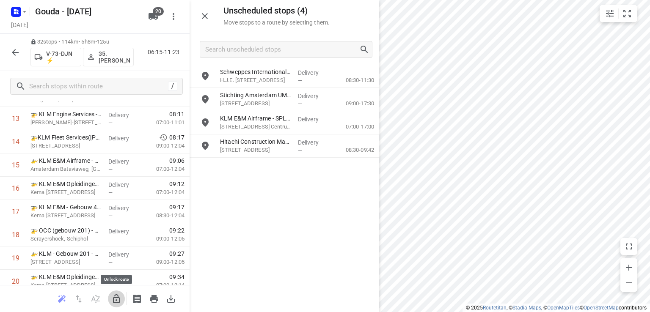
click at [115, 296] on icon "button" at bounding box center [116, 299] width 10 height 10
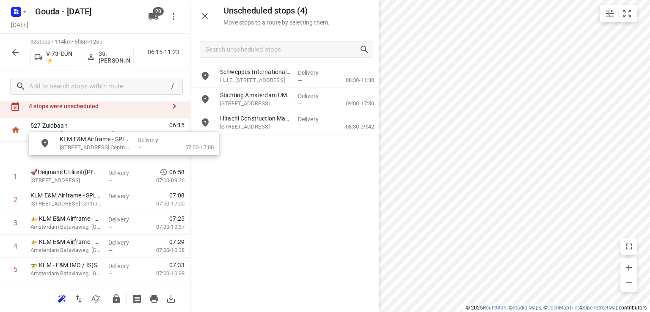
scroll to position [24, 0]
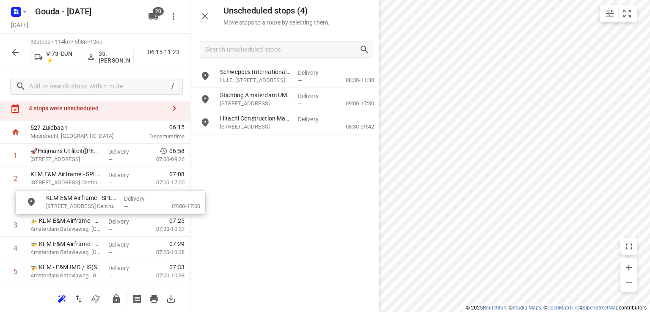
drag, startPoint x: 260, startPoint y: 126, endPoint x: 83, endPoint y: 205, distance: 193.8
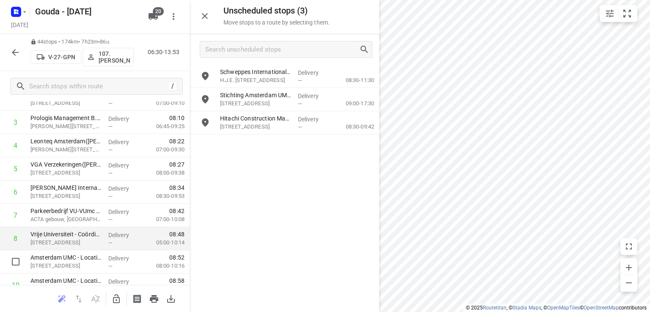
scroll to position [109, 0]
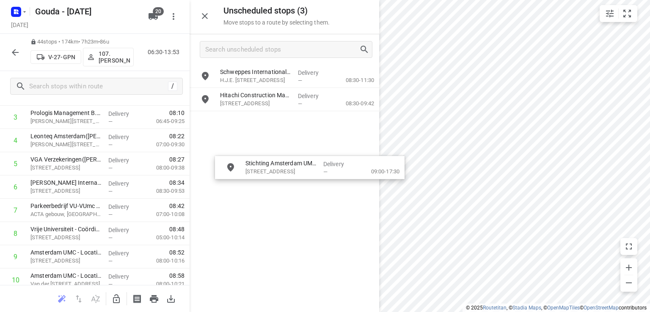
drag, startPoint x: 243, startPoint y: 99, endPoint x: 268, endPoint y: 170, distance: 75.8
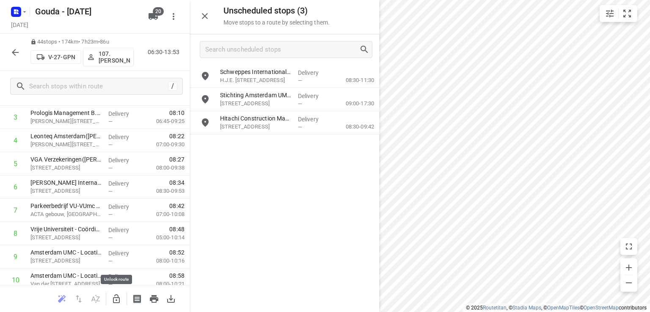
click at [114, 297] on icon "button" at bounding box center [116, 298] width 7 height 9
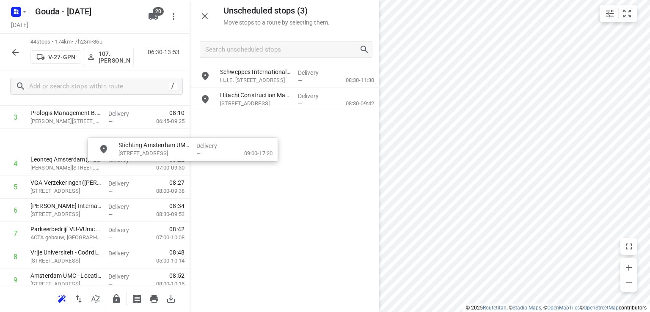
scroll to position [108, 0]
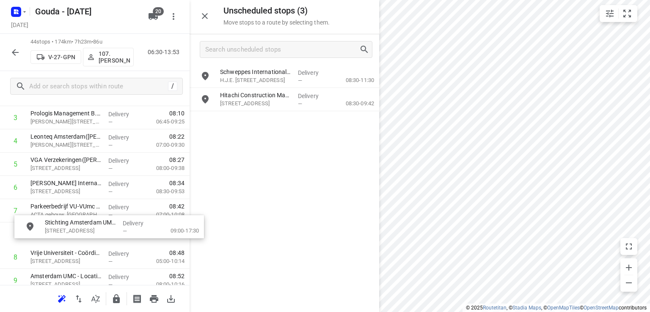
drag, startPoint x: 255, startPoint y: 101, endPoint x: 77, endPoint y: 228, distance: 217.9
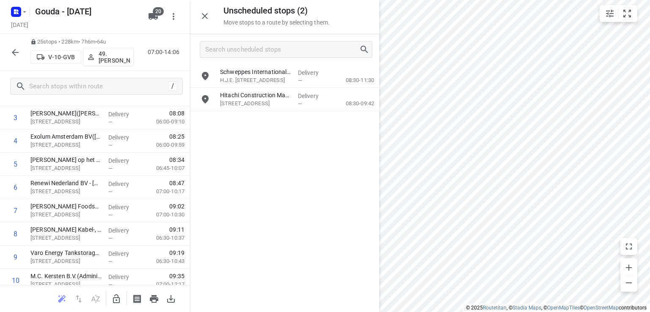
click at [115, 296] on icon "button" at bounding box center [116, 299] width 10 height 10
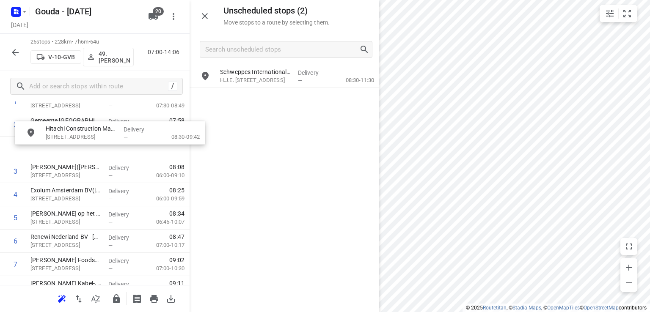
scroll to position [74, 0]
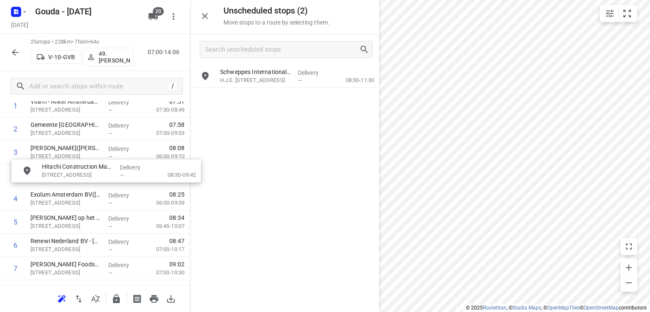
drag, startPoint x: 250, startPoint y: 99, endPoint x: 69, endPoint y: 175, distance: 196.8
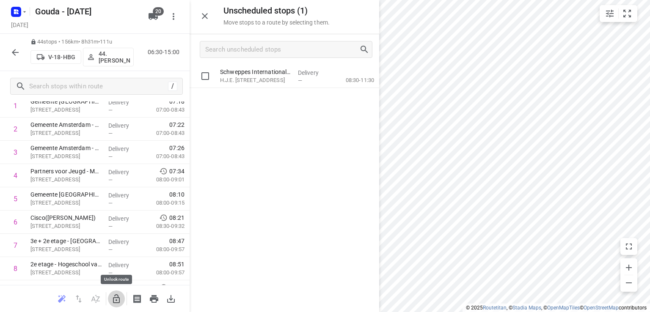
click at [118, 300] on icon "button" at bounding box center [116, 299] width 10 height 10
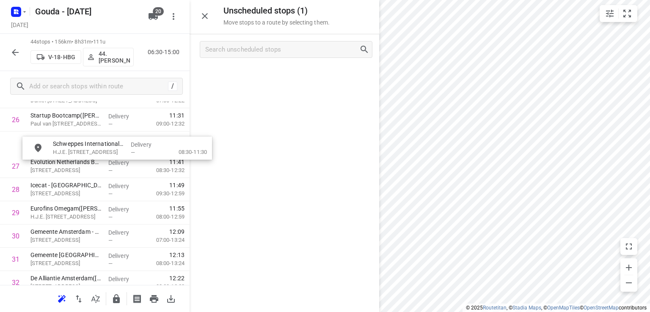
scroll to position [640, 0]
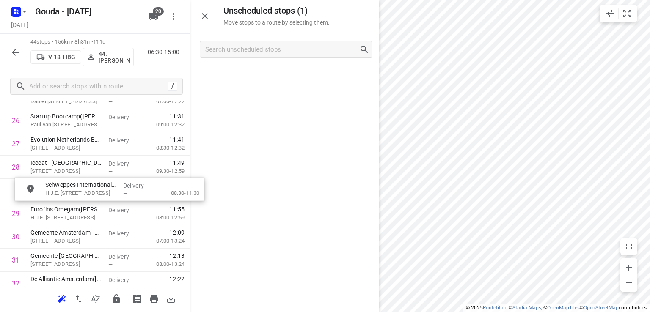
drag, startPoint x: 273, startPoint y: 75, endPoint x: 93, endPoint y: 194, distance: 215.6
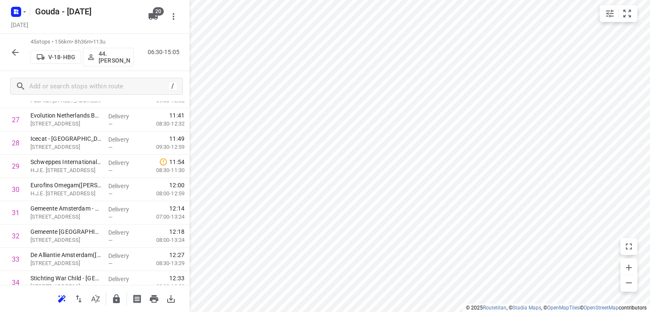
click at [18, 53] on icon "button" at bounding box center [15, 52] width 10 height 10
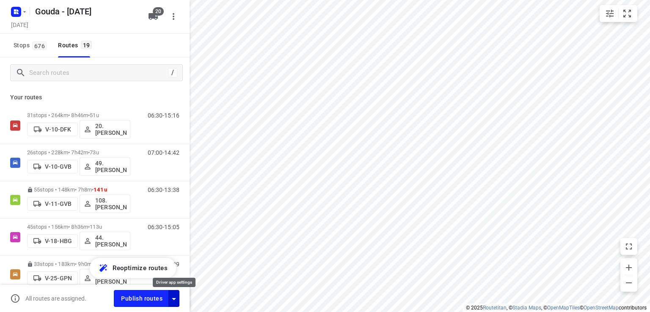
click at [175, 299] on icon "button" at bounding box center [174, 299] width 10 height 10
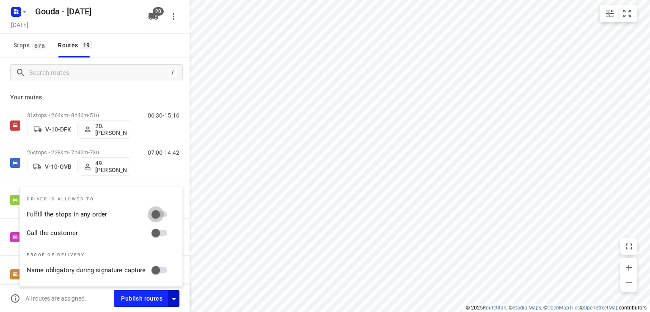
click at [163, 215] on input "Fulfill the stops in any order" at bounding box center [156, 214] width 48 height 16
checkbox input "true"
click at [166, 232] on input "Call the customer" at bounding box center [156, 233] width 48 height 16
checkbox input "true"
click at [159, 299] on span "Publish routes" at bounding box center [141, 299] width 41 height 11
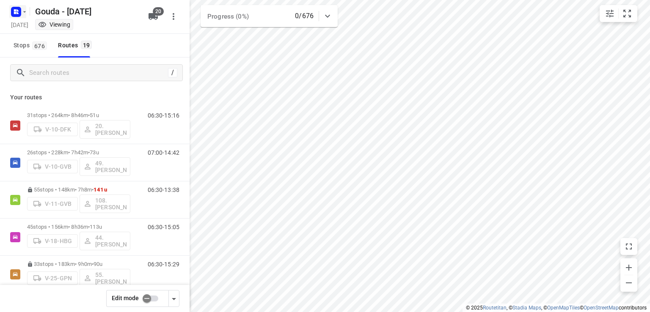
click at [20, 12] on rect "button" at bounding box center [16, 12] width 10 height 10
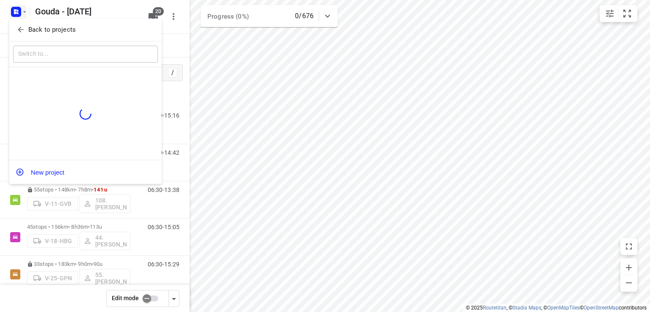
click at [27, 29] on span "Back to projects" at bounding box center [85, 30] width 138 height 10
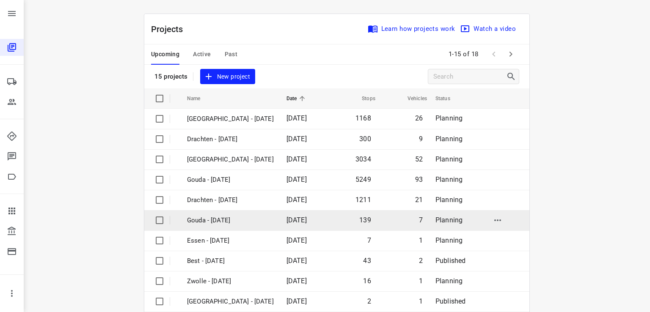
click at [220, 222] on p "Gouda - [DATE]" at bounding box center [230, 221] width 87 height 10
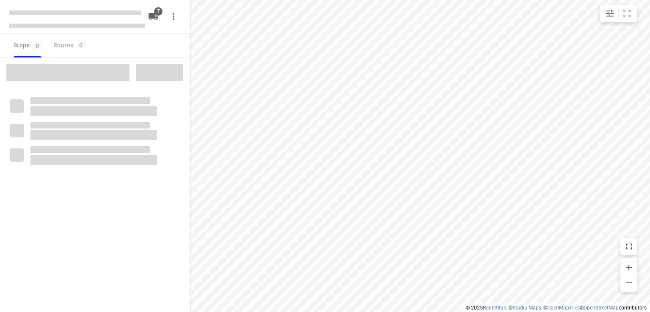
checkbox input "true"
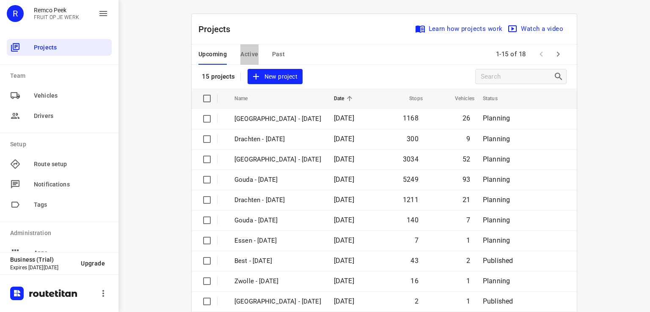
click at [242, 47] on button "Active" at bounding box center [249, 54] width 18 height 20
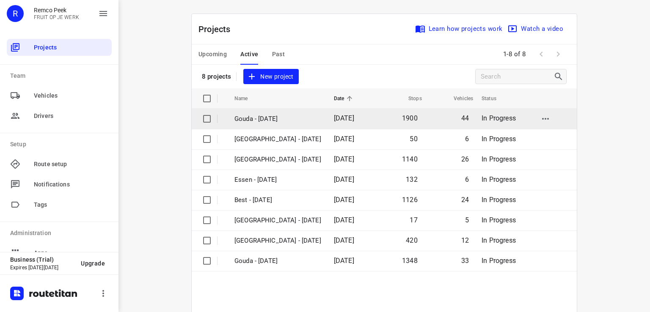
click at [267, 115] on p "Gouda - Wednesday" at bounding box center [277, 119] width 87 height 10
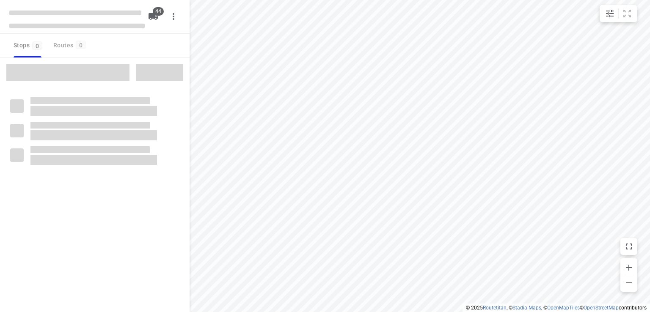
checkbox input "true"
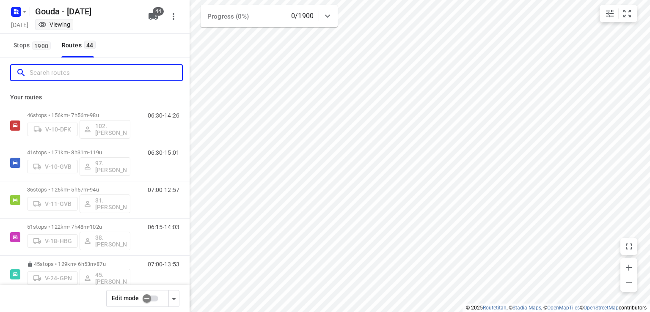
click at [68, 71] on input "Search routes" at bounding box center [106, 72] width 152 height 13
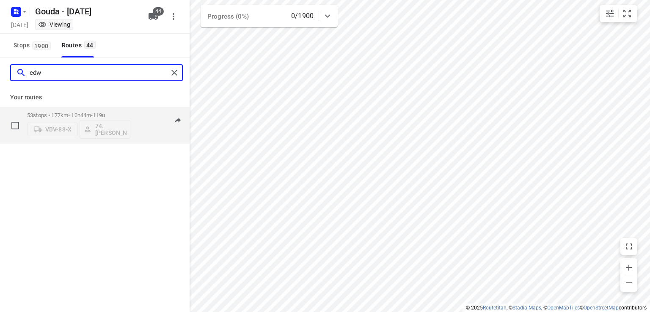
type input "edw"
click at [91, 112] on p "53 stops • 177km • 10h44m • 119u" at bounding box center [78, 115] width 103 height 6
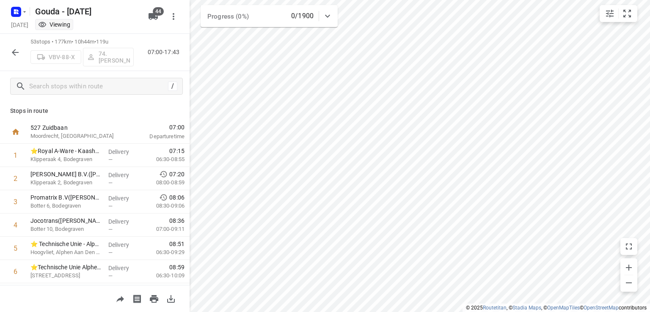
click at [15, 49] on icon "button" at bounding box center [15, 52] width 7 height 7
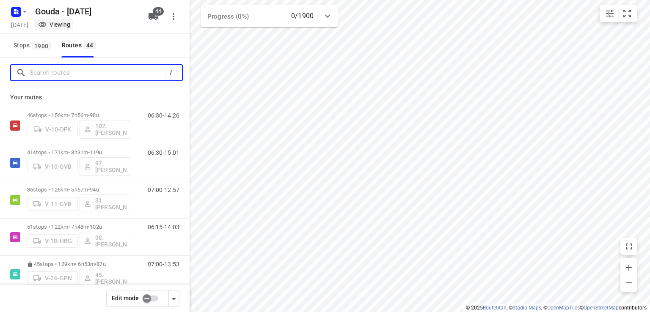
click at [74, 73] on input "Search routes" at bounding box center [97, 72] width 135 height 13
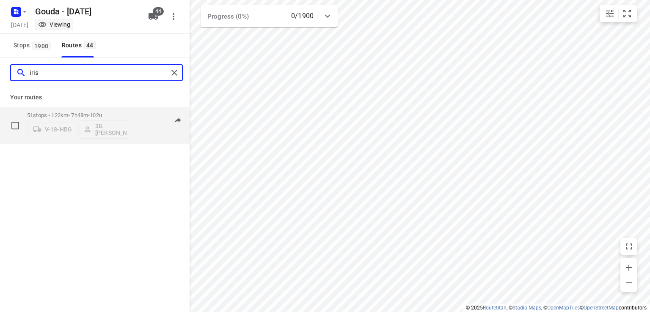
type input "iris"
click at [102, 115] on span "102u" at bounding box center [96, 115] width 12 height 6
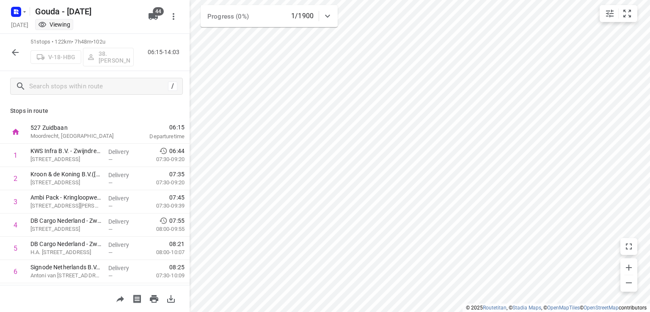
click at [16, 54] on icon "button" at bounding box center [15, 52] width 10 height 10
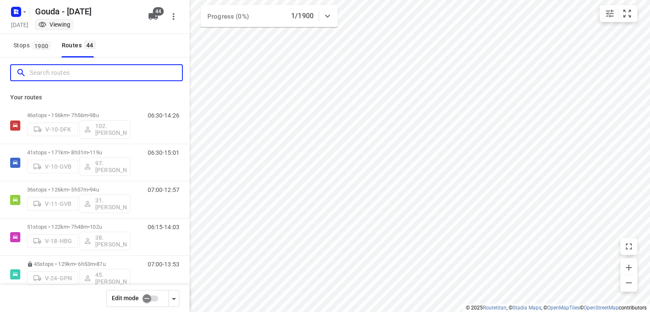
click at [52, 78] on input "Search routes" at bounding box center [106, 72] width 152 height 13
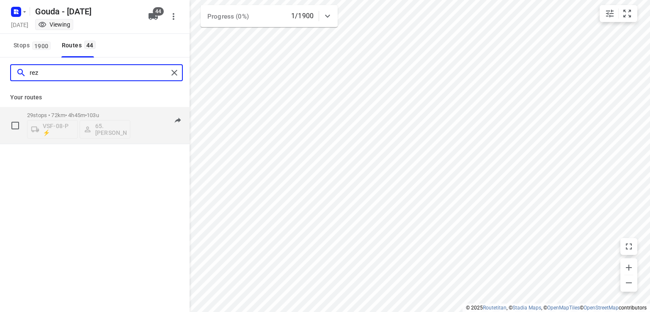
type input "rez"
click at [81, 112] on p "29 stops • 72km • 4h45m • 103u" at bounding box center [78, 115] width 103 height 6
